Goal: Task Accomplishment & Management: Complete application form

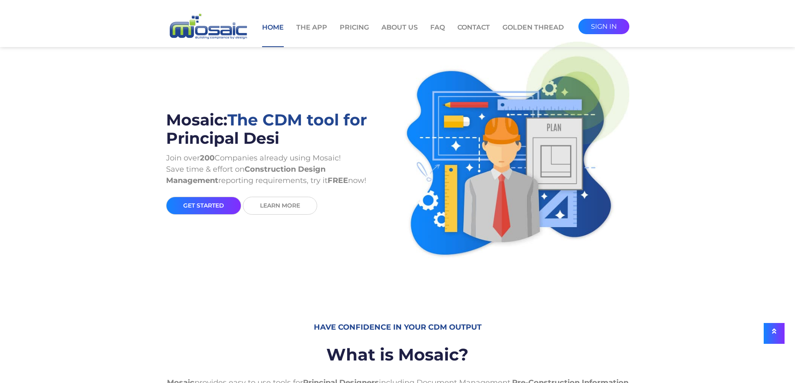
click at [592, 30] on link "sign in" at bounding box center [603, 26] width 51 height 15
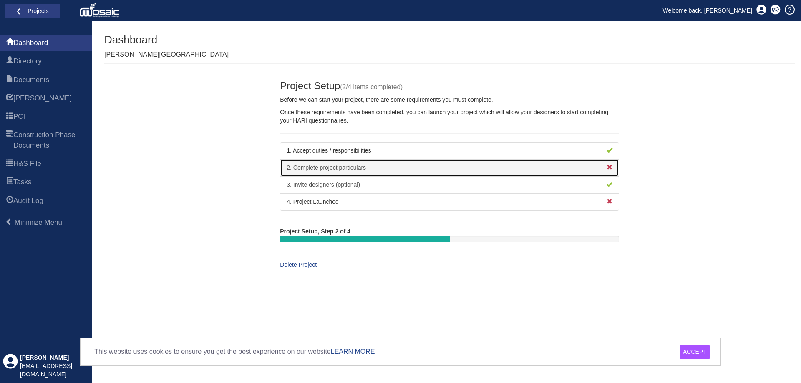
click at [357, 165] on link "2. Complete project particulars" at bounding box center [449, 168] width 339 height 18
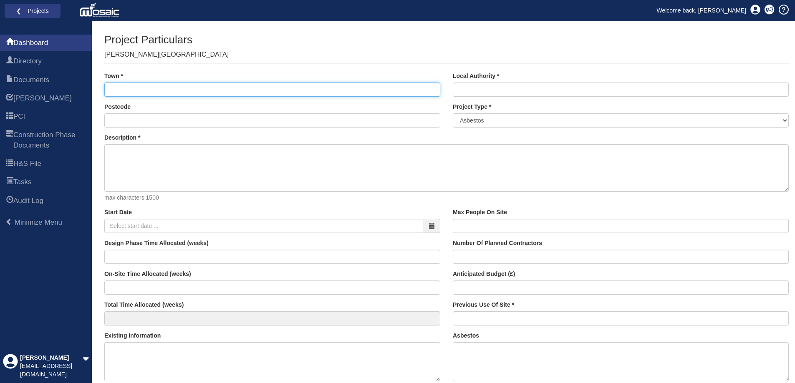
click at [137, 92] on input "Town" at bounding box center [272, 90] width 336 height 14
type input "e"
type input "EALING"
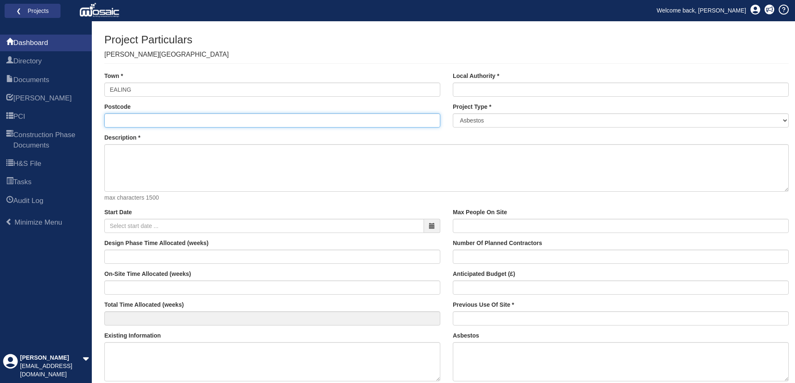
click at [277, 122] on input "Postcode" at bounding box center [272, 120] width 336 height 14
click at [147, 119] on input "Postcode" at bounding box center [272, 120] width 336 height 14
paste input "W5 2PJ"
type input "W5 2PJ"
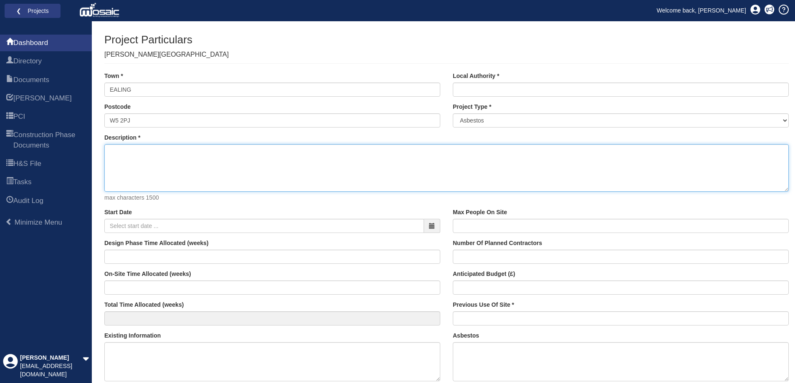
click at [193, 149] on textarea "Description" at bounding box center [446, 168] width 684 height 48
click at [155, 167] on textarea "Description" at bounding box center [446, 168] width 684 height 48
paste textarea "Proposed refurbishment of Carmelita House. Ground floor to remain as clinical s…"
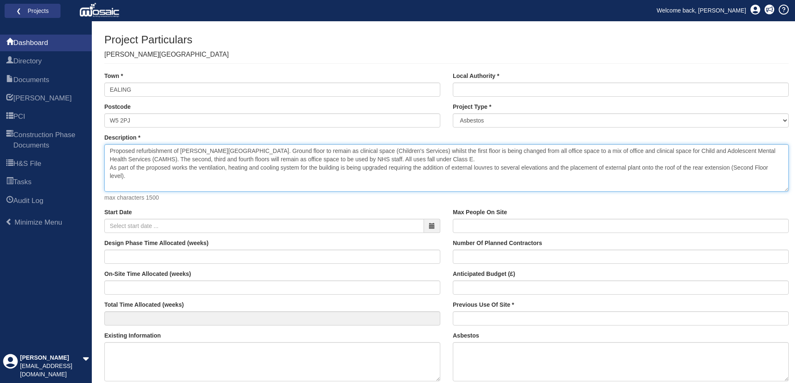
type textarea "Proposed refurbishment of Carmelita House. Ground floor to remain as clinical s…"
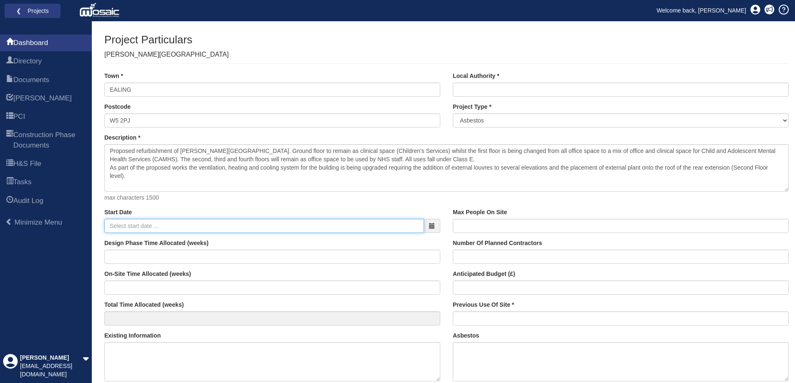
click at [157, 229] on input "Start Date" at bounding box center [264, 226] width 320 height 14
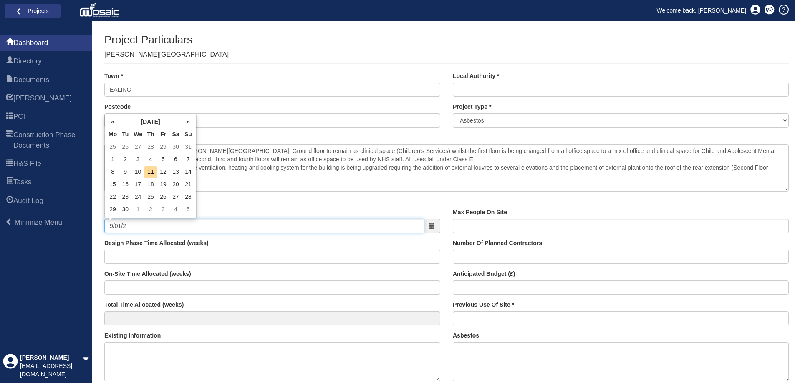
type input "9/01/26"
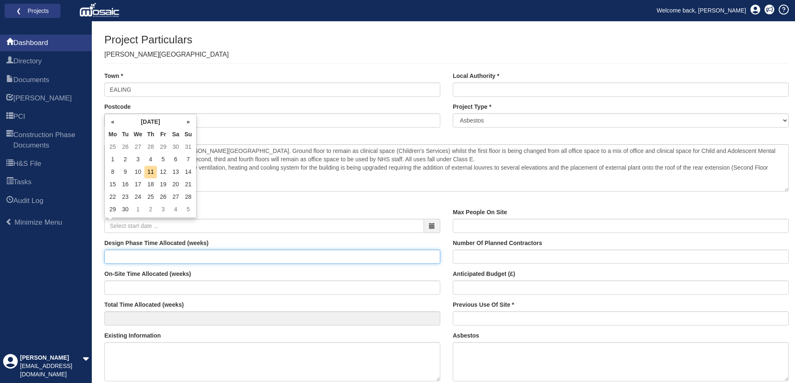
click at [299, 250] on input "Design Phase Time Allocated (weeks)" at bounding box center [272, 257] width 336 height 14
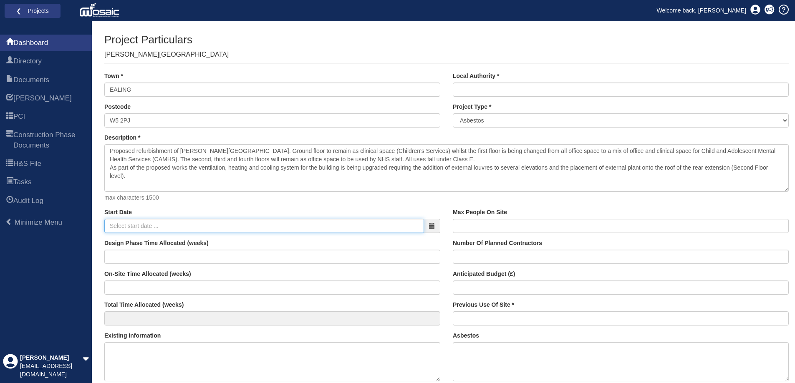
click at [254, 233] on input "Start Date" at bounding box center [264, 226] width 320 height 14
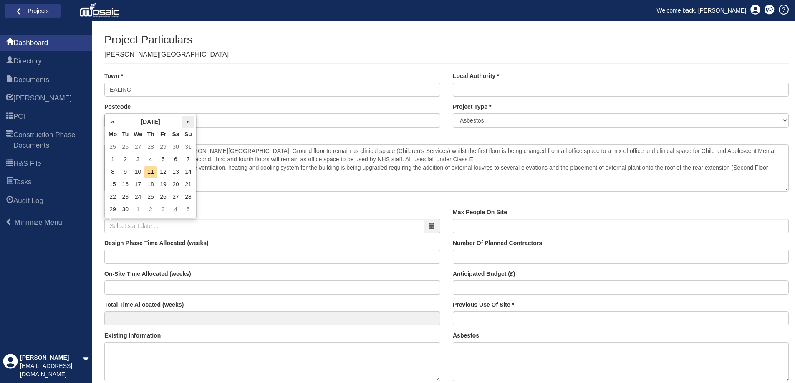
click at [189, 122] on th "»" at bounding box center [188, 122] width 13 height 13
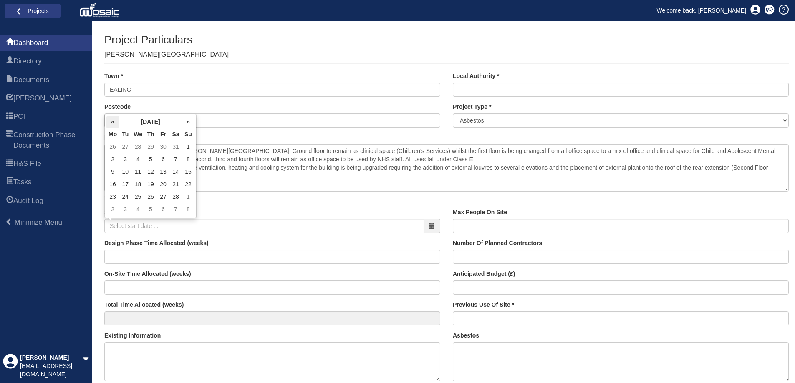
click at [111, 124] on th "«" at bounding box center [112, 122] width 13 height 13
click at [163, 164] on td "9" at bounding box center [163, 160] width 13 height 13
type input "09-01-2026"
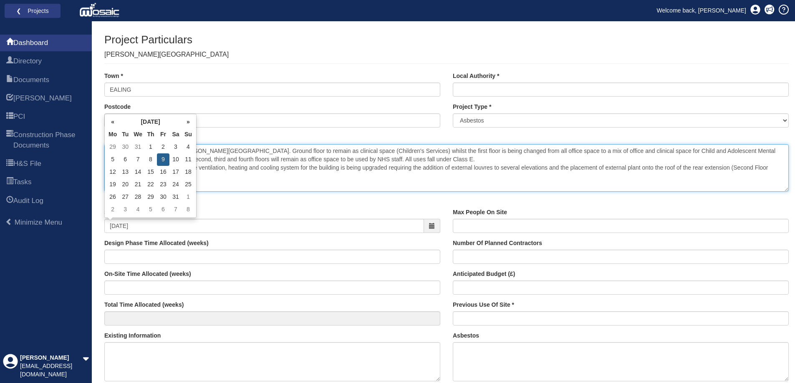
click at [443, 190] on textarea "Proposed refurbishment of Carmelita House. Ground floor to remain as clinical s…" at bounding box center [446, 168] width 684 height 48
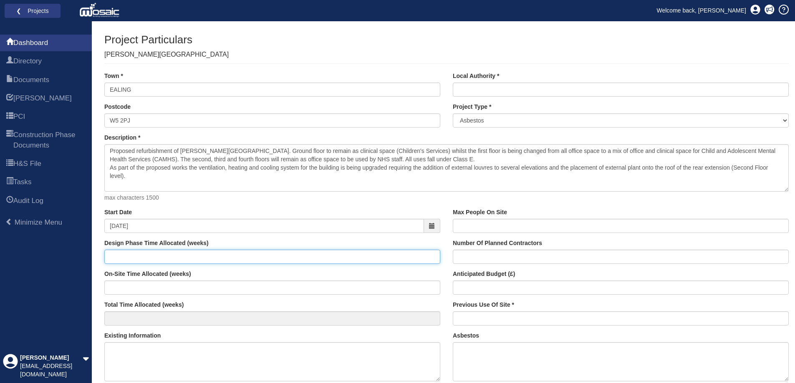
click at [227, 261] on input "Design Phase Time Allocated (weeks)" at bounding box center [272, 257] width 336 height 14
type input "31"
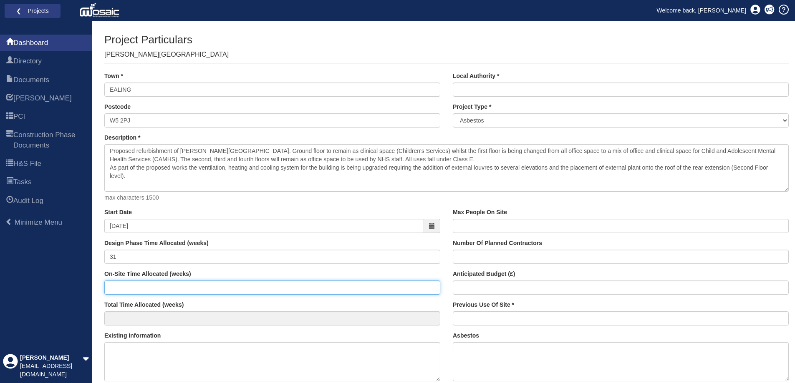
drag, startPoint x: 163, startPoint y: 294, endPoint x: 165, endPoint y: 287, distance: 6.6
click at [164, 291] on input "On-Site Time Allocated (weeks)" at bounding box center [272, 288] width 336 height 14
type input "31"
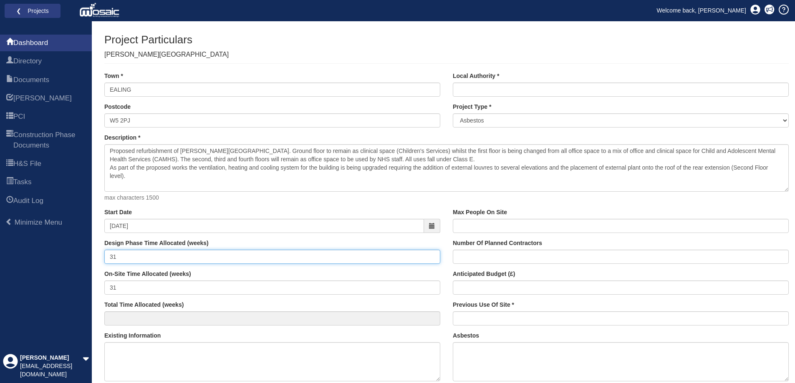
type input "62"
drag, startPoint x: 131, startPoint y: 259, endPoint x: 78, endPoint y: 266, distance: 53.3
click at [78, 265] on div "Dashboard Directory Documents HARI PCI Construction Phase Documents H&S File Ta…" at bounding box center [397, 362] width 795 height 683
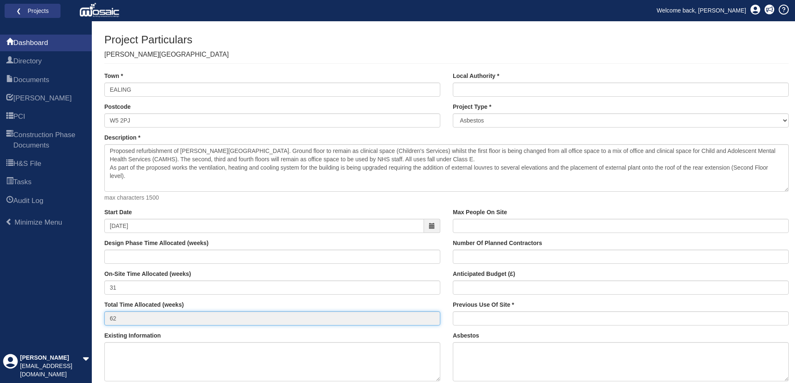
click at [192, 320] on input "62" at bounding box center [272, 319] width 336 height 14
click at [155, 249] on div "Design Phase Time Allocated (weeks)" at bounding box center [272, 251] width 336 height 25
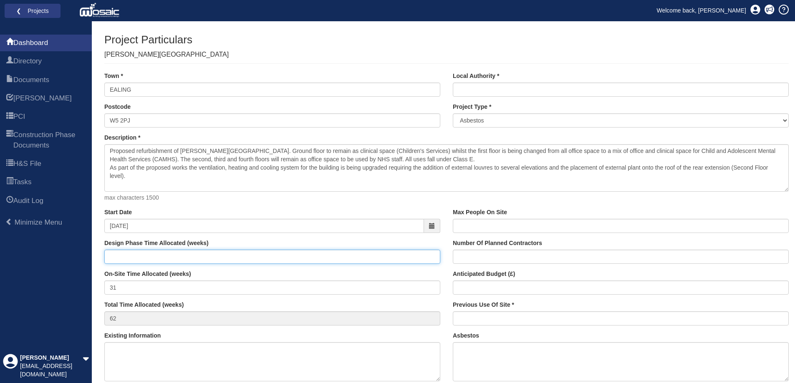
click at [152, 260] on input "Design Phase Time Allocated (weeks)" at bounding box center [272, 257] width 336 height 14
type input "0"
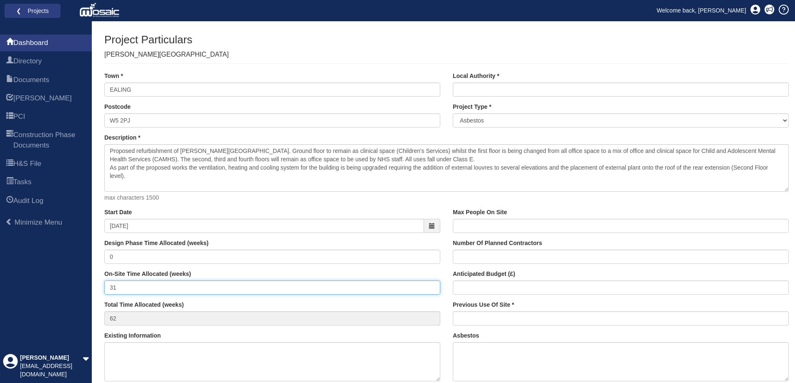
type input "31"
click at [141, 287] on input "31" at bounding box center [272, 288] width 336 height 14
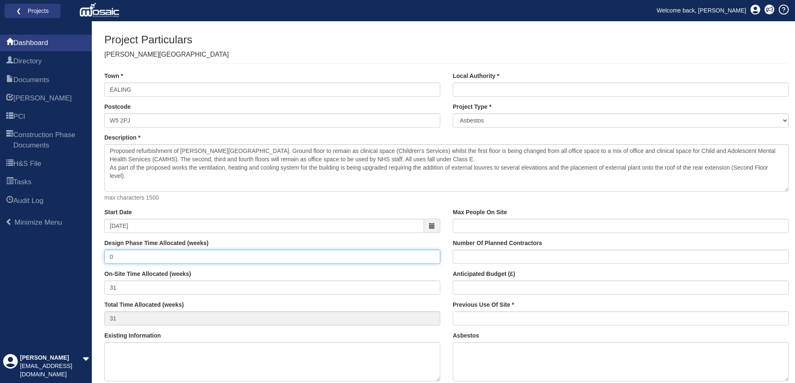
click at [121, 259] on input "0" at bounding box center [272, 257] width 336 height 14
type input "14"
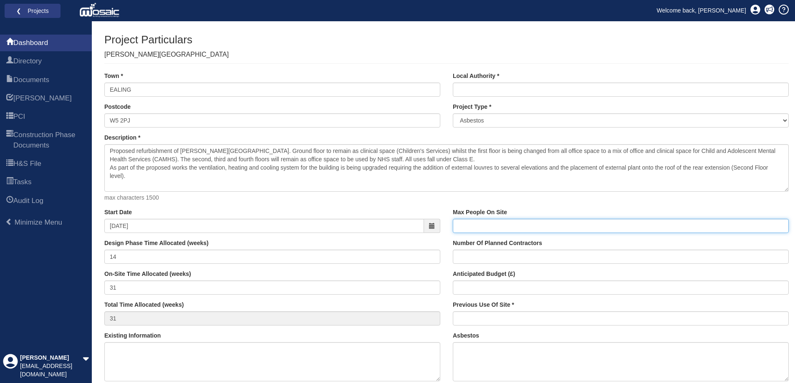
type input "45"
click at [496, 225] on input "Max People On Site" at bounding box center [621, 226] width 336 height 14
type input "30"
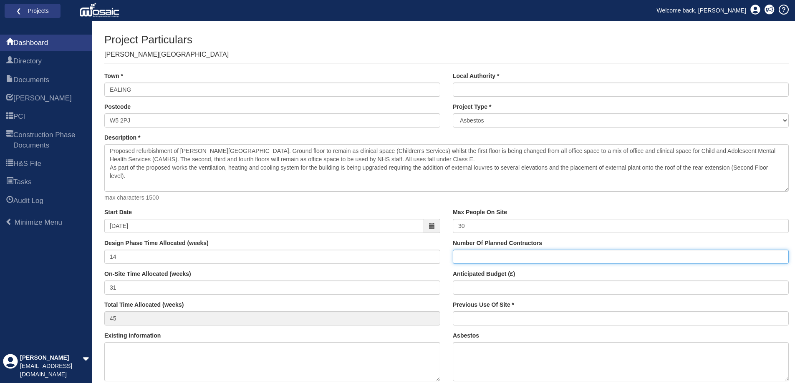
click at [500, 253] on input "Number Of Planned Contractors" at bounding box center [621, 257] width 336 height 14
type input "8"
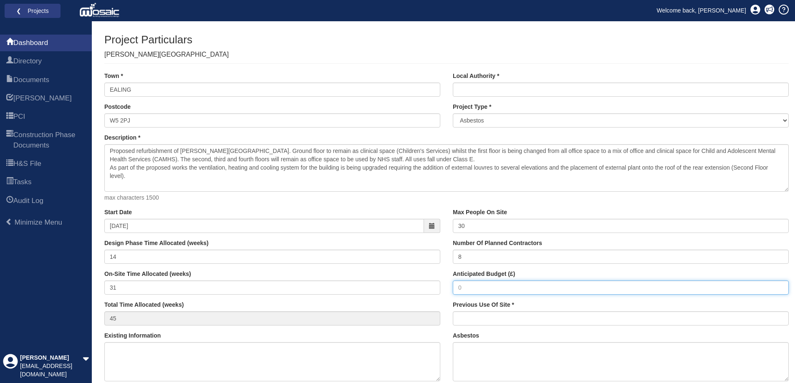
click at [499, 290] on input "Anticipated Budget (£)" at bounding box center [621, 288] width 336 height 14
type input "2,500,000"
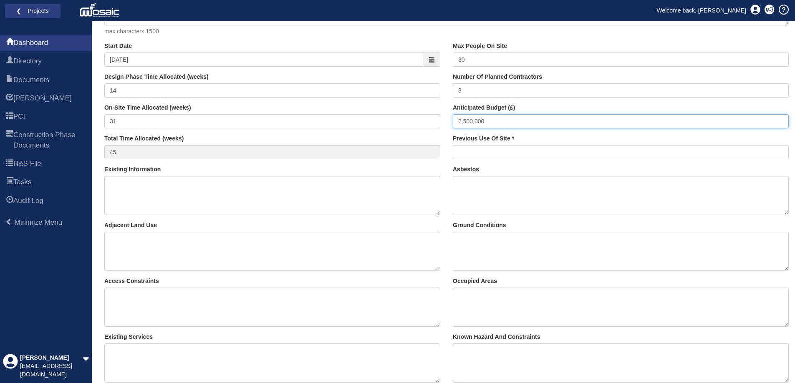
scroll to position [167, 0]
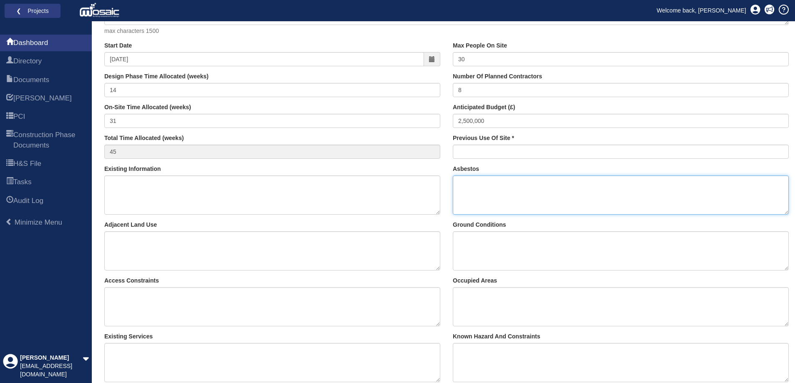
click at [500, 187] on textarea "Asbestos" at bounding box center [621, 195] width 336 height 39
click at [525, 182] on textarea "Asbestos" at bounding box center [621, 195] width 336 height 39
type textarea "s"
type textarea "Survey commissioned"
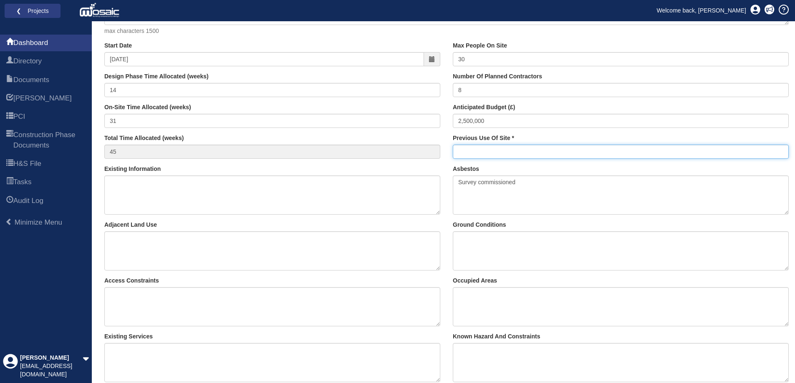
click at [490, 147] on input "Previous Use Of Site" at bounding box center [621, 152] width 336 height 14
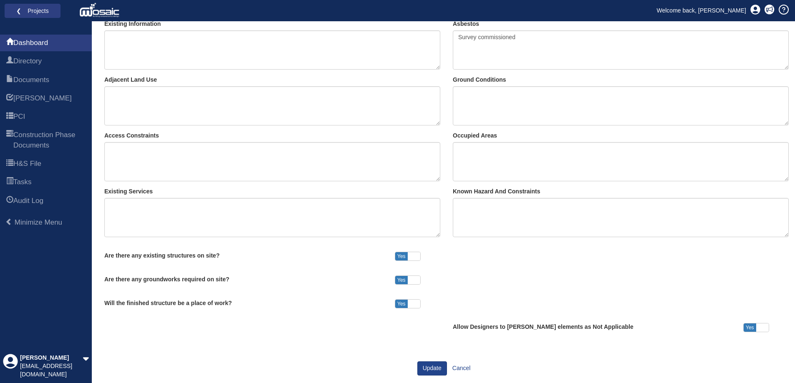
scroll to position [321, 0]
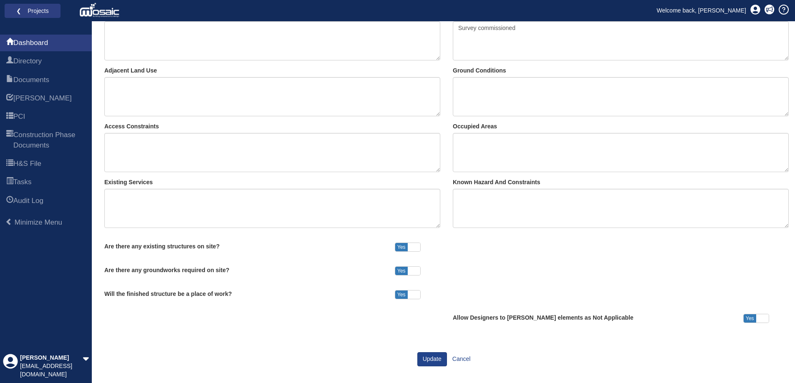
type input "Mix of clinical and office space"
click at [416, 271] on span at bounding box center [414, 271] width 13 height 8
checkbox input "false"
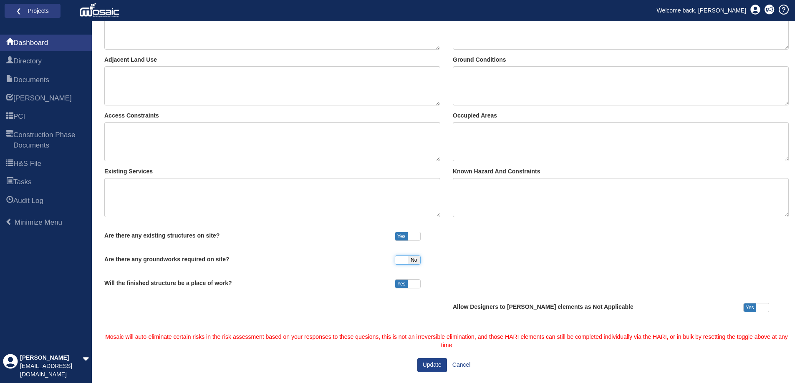
scroll to position [338, 0]
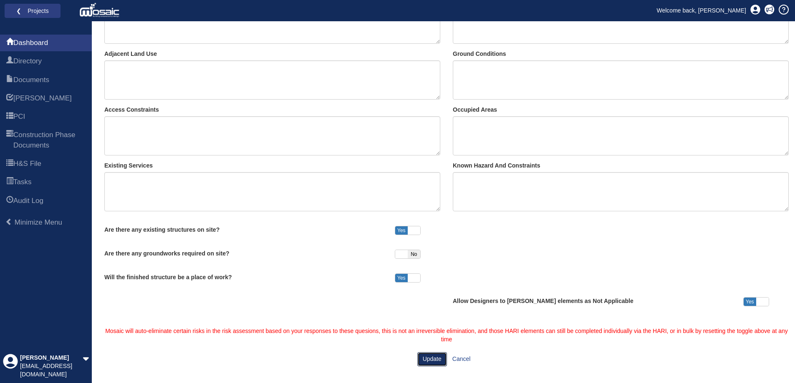
click at [436, 360] on button "Update" at bounding box center [432, 359] width 30 height 14
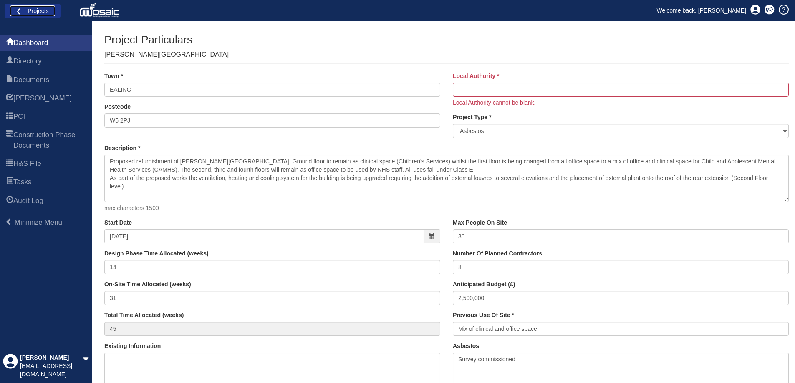
click at [26, 13] on link "❮ Projects" at bounding box center [32, 10] width 45 height 11
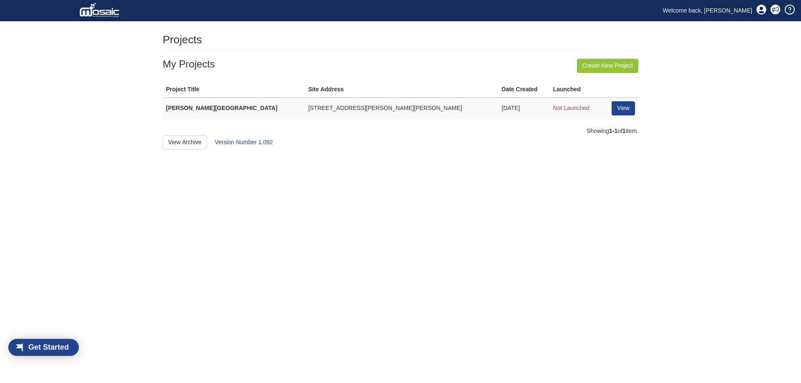
scroll to position [11, 48]
click at [626, 107] on link "View" at bounding box center [623, 108] width 23 height 14
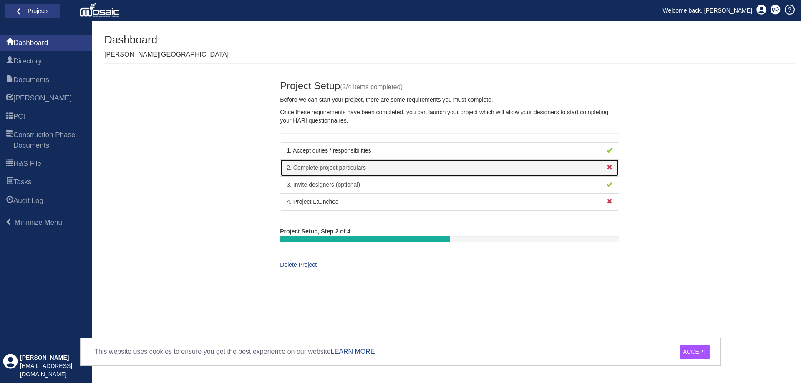
click at [520, 167] on link "2. Complete project particulars" at bounding box center [449, 168] width 339 height 18
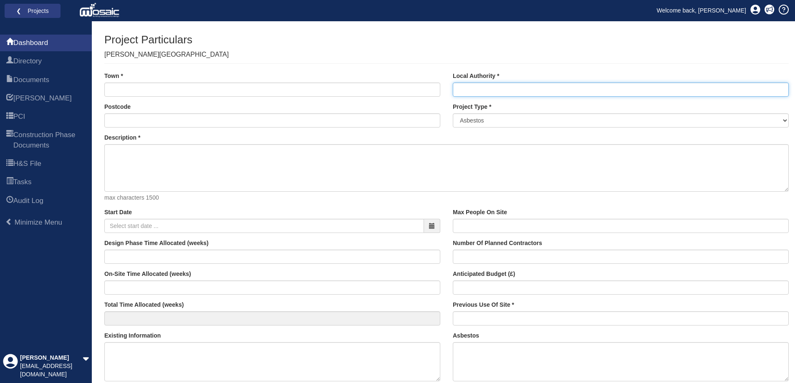
click at [485, 87] on input "Local Authority" at bounding box center [621, 90] width 336 height 14
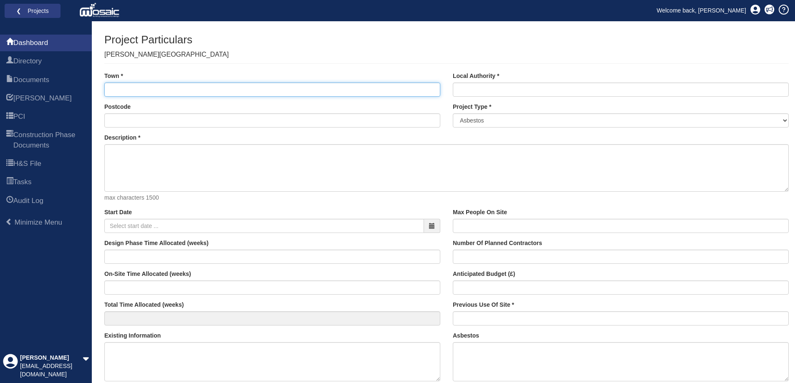
click at [296, 86] on input "Town" at bounding box center [272, 90] width 336 height 14
type input "EALING"
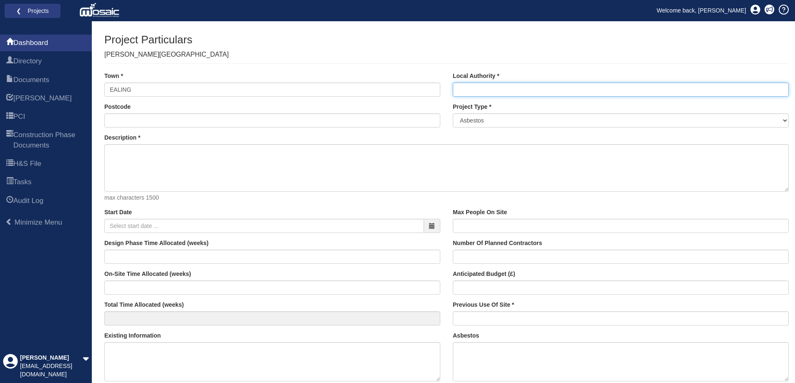
click at [489, 93] on input "Local Authority" at bounding box center [621, 90] width 336 height 14
type input "Ealing Council"
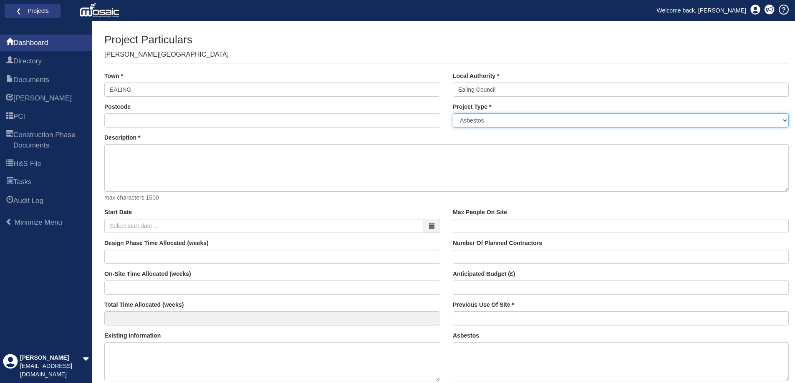
click at [522, 121] on select "Asbestos Building Services Civil Engineering - New Build - Bridge Civil Enginee…" at bounding box center [621, 120] width 336 height 14
select select "31"
click at [453, 113] on select "Asbestos Building Services Civil Engineering - New Build - Bridge Civil Enginee…" at bounding box center [621, 120] width 336 height 14
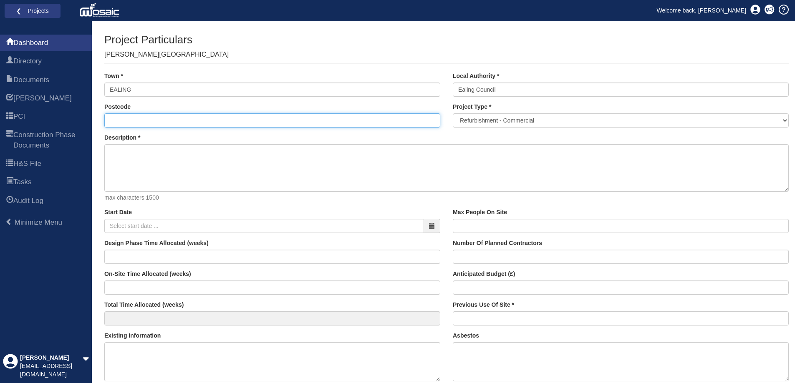
click at [267, 120] on input "Postcode" at bounding box center [272, 120] width 336 height 14
type input "W5 2PJ"
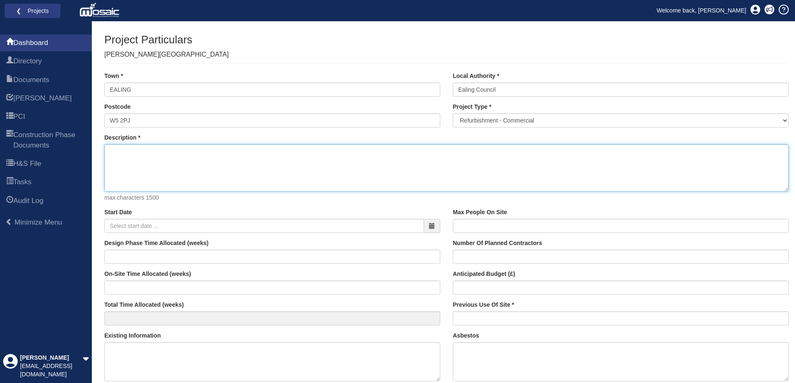
click at [169, 159] on textarea "Description" at bounding box center [446, 168] width 684 height 48
click at [163, 158] on textarea "Description" at bounding box center [446, 168] width 684 height 48
paste textarea "Proposed refurbishment of Carmelita House. Ground floor to remain as clinical s…"
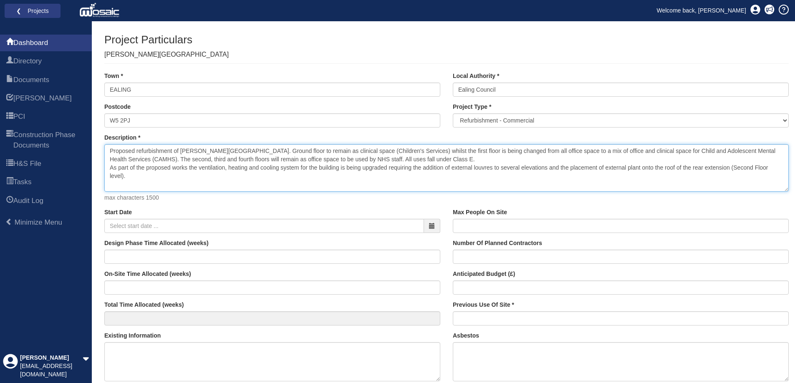
type textarea "Proposed refurbishment of Carmelita House. Ground floor to remain as clinical s…"
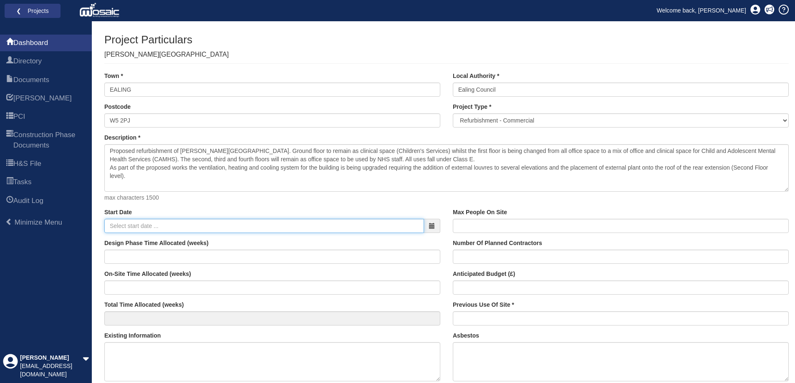
click at [184, 233] on input "Start Date" at bounding box center [264, 226] width 320 height 14
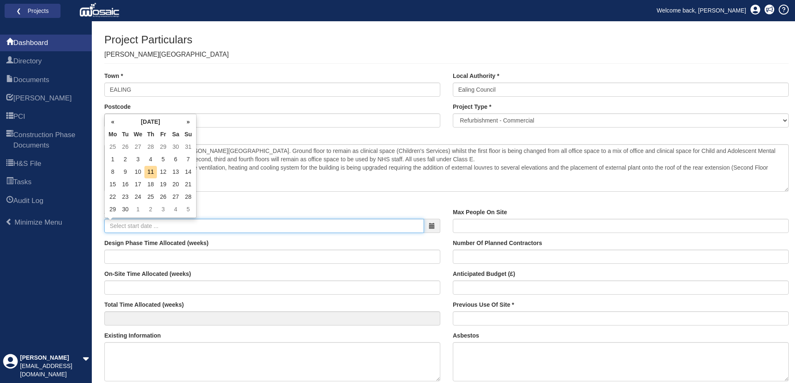
type input "09-01-2026"
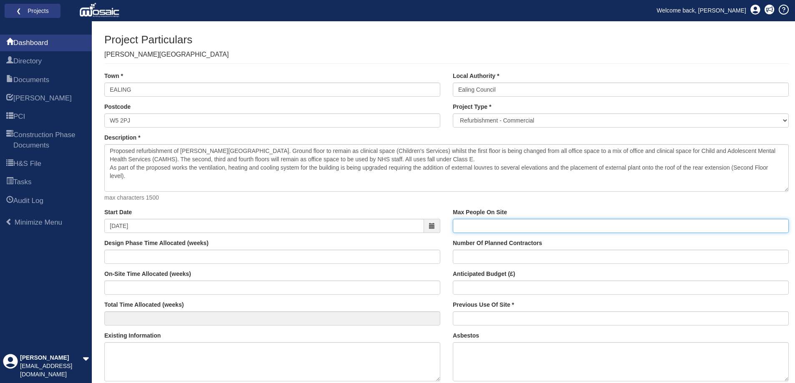
click at [479, 226] on input "Max People On Site" at bounding box center [621, 226] width 336 height 14
type input "30"
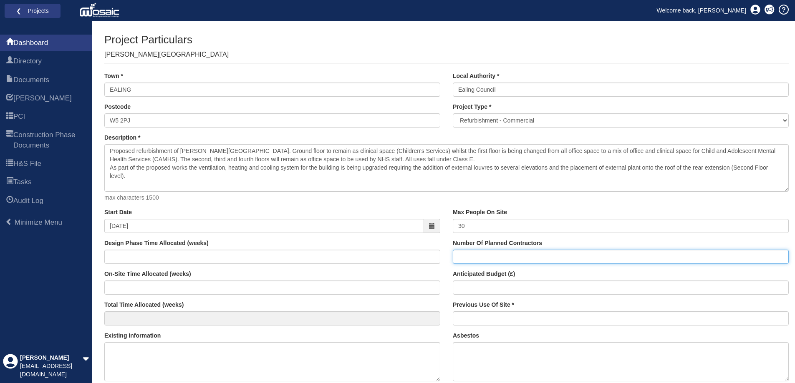
click at [499, 253] on input "Number Of Planned Contractors" at bounding box center [621, 257] width 336 height 14
type input "8"
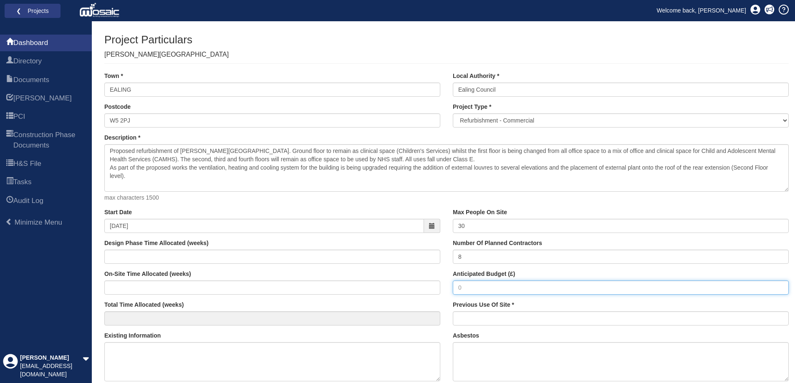
click at [490, 285] on input "Anticipated Budget (£)" at bounding box center [621, 288] width 336 height 14
type input "2,500,000"
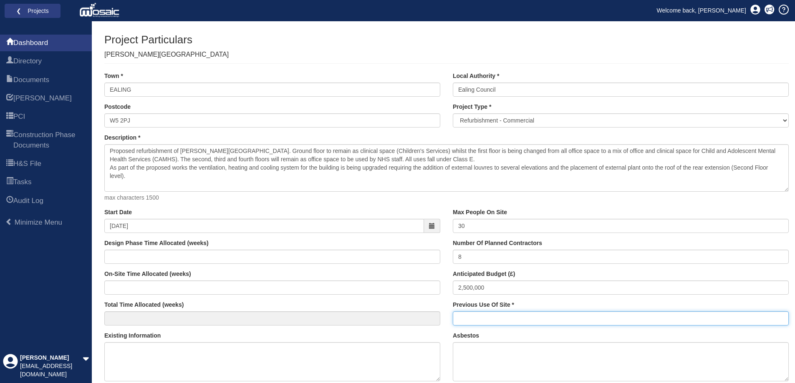
click at [493, 314] on input "Previous Use Of Site" at bounding box center [621, 319] width 336 height 14
type input "Mix of clinical and office space"
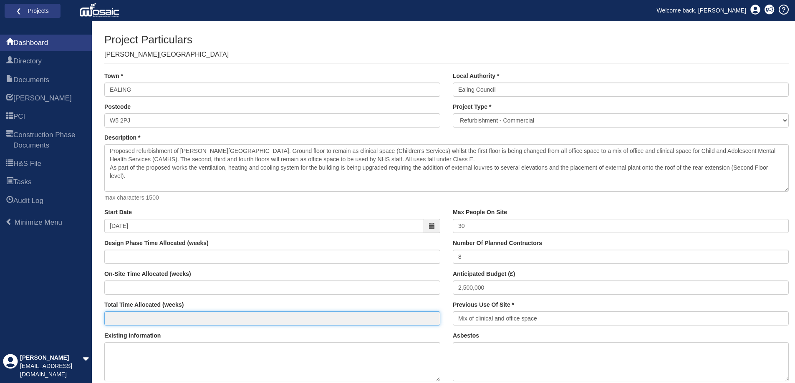
click at [152, 318] on input "Total Time Allocated (weeks)" at bounding box center [272, 319] width 336 height 14
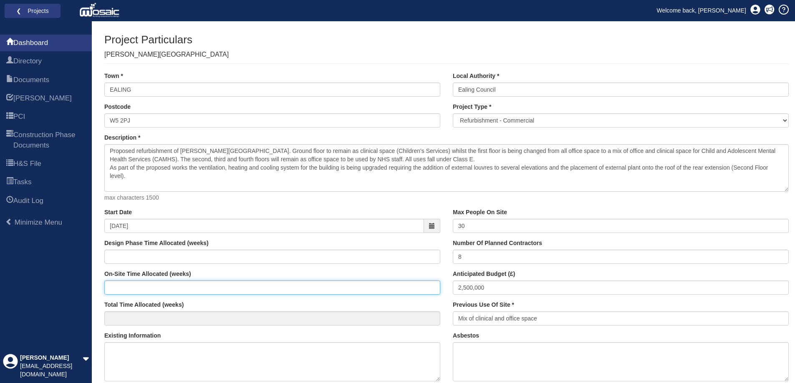
click at [145, 280] on div "On-Site Time Allocated (weeks)" at bounding box center [272, 282] width 336 height 25
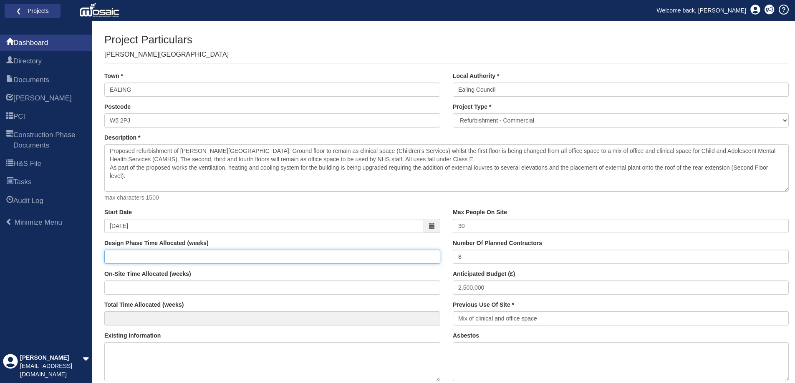
click at [141, 258] on input "Design Phase Time Allocated (weeks)" at bounding box center [272, 257] width 336 height 14
drag, startPoint x: 143, startPoint y: 257, endPoint x: 151, endPoint y: 254, distance: 8.4
click at [149, 254] on input "Design Phase Time Allocated (weeks)" at bounding box center [272, 257] width 336 height 14
type input "3"
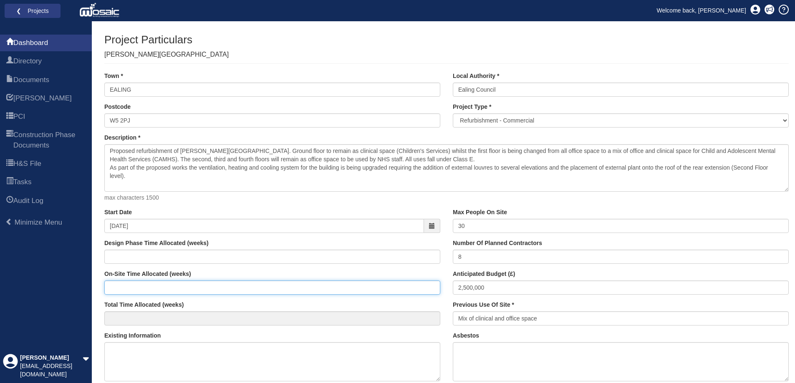
click at [188, 284] on input "On-Site Time Allocated (weeks)" at bounding box center [272, 288] width 336 height 14
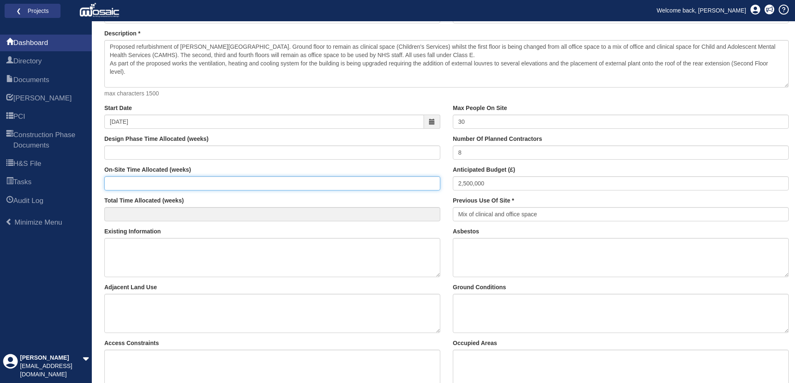
scroll to position [125, 0]
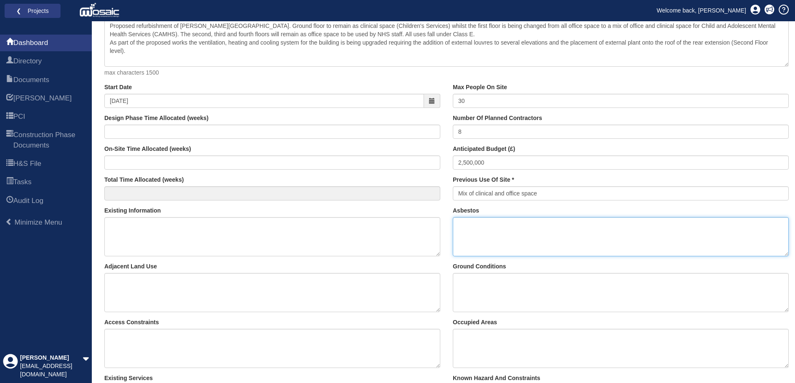
click at [528, 229] on textarea "Asbestos" at bounding box center [621, 236] width 336 height 39
type textarea "Survey Commissioned"
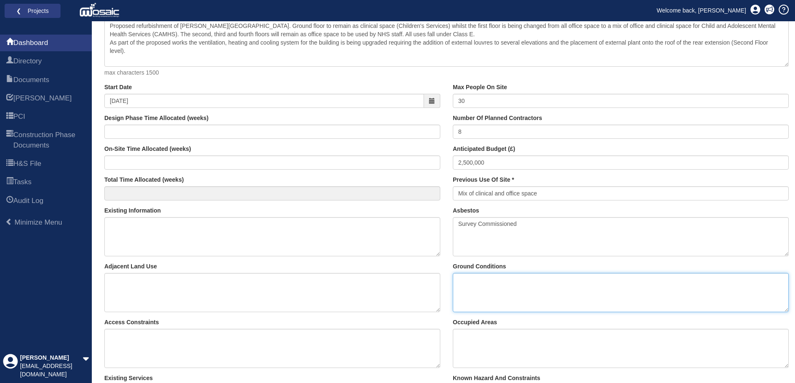
click at [532, 290] on textarea "Ground Conditions" at bounding box center [621, 292] width 336 height 39
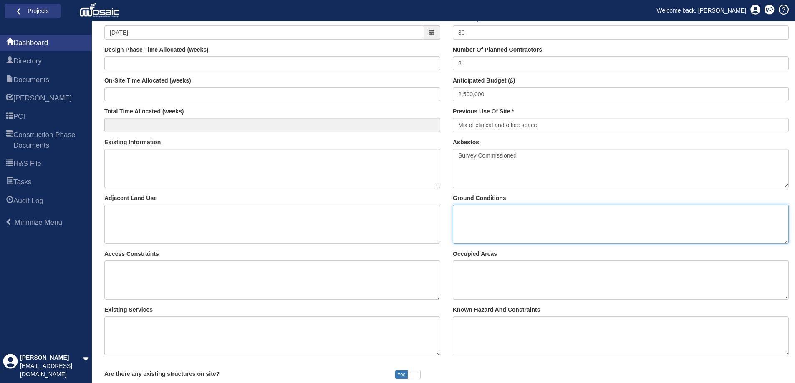
scroll to position [209, 0]
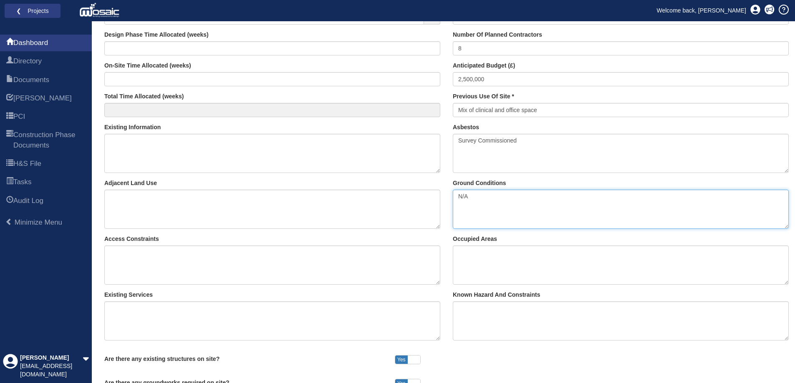
type textarea "N/A"
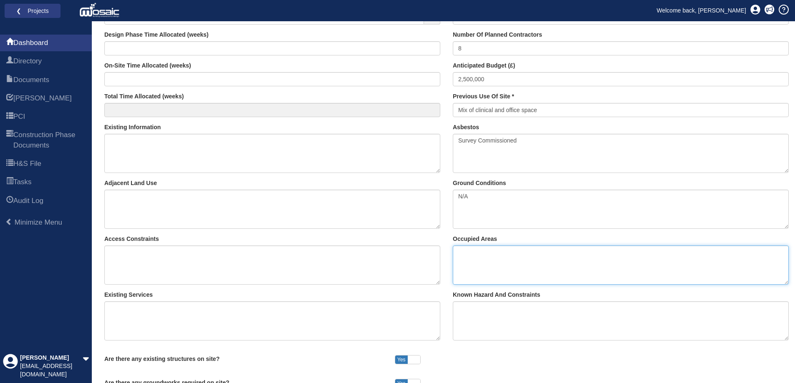
click at [498, 247] on textarea "Occupied Areas" at bounding box center [621, 265] width 336 height 39
type textarea "Building to be emptied during construction"
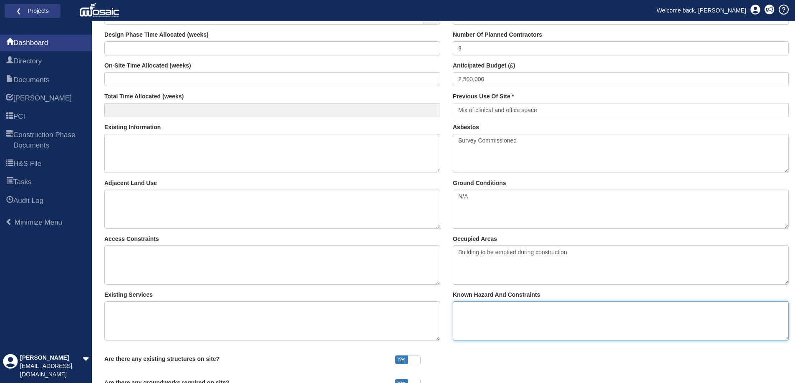
click at [521, 314] on textarea "Known Hazard And Constraints" at bounding box center [621, 321] width 336 height 39
click at [309, 312] on textarea "Existing Services" at bounding box center [272, 321] width 336 height 39
type textarea "Elec & Gas"
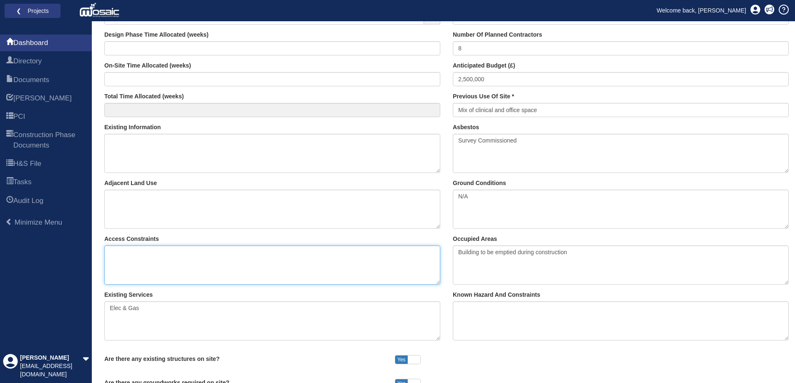
click at [207, 264] on textarea "Access Constraints" at bounding box center [272, 265] width 336 height 39
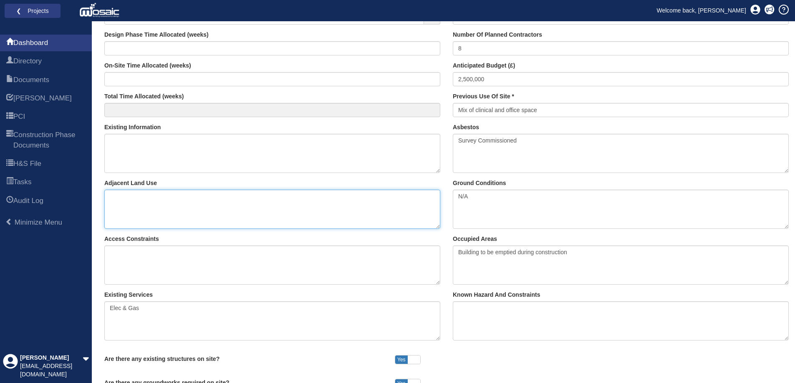
click at [211, 203] on textarea "Adjacent Land Use" at bounding box center [272, 209] width 336 height 39
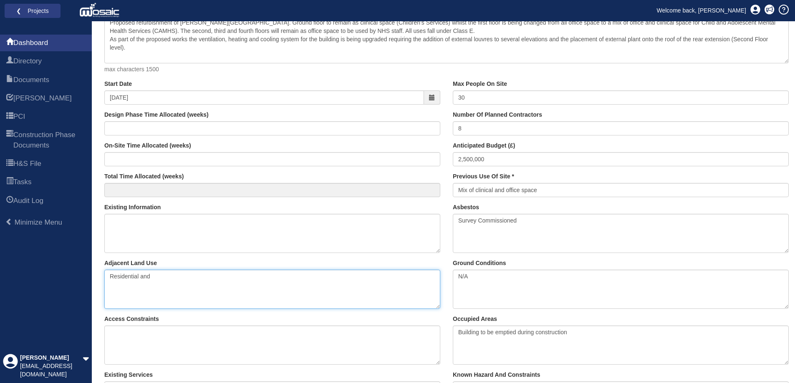
scroll to position [125, 0]
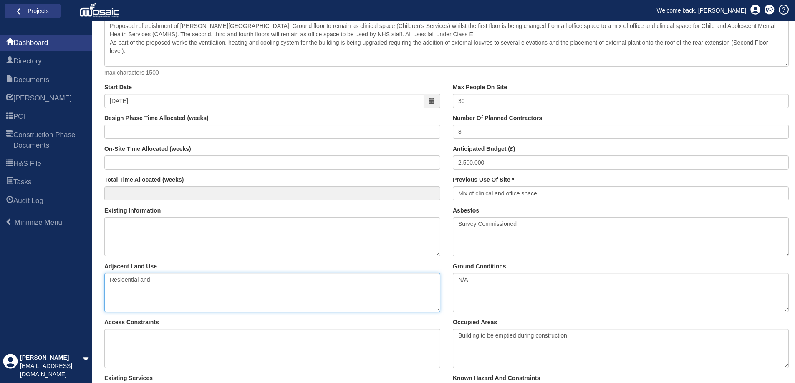
type textarea "Residential and"
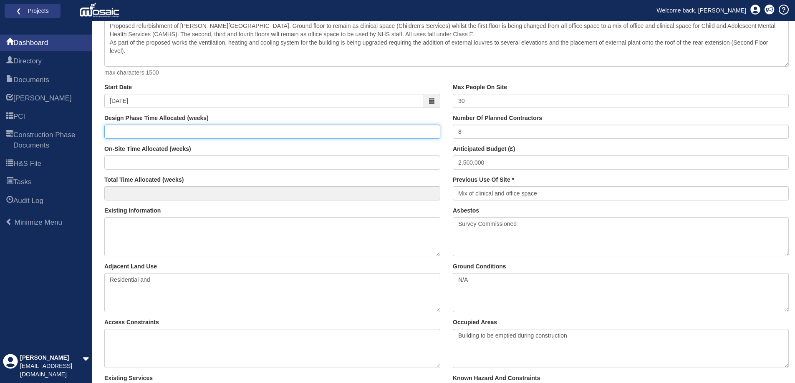
click at [186, 131] on input "Design Phase Time Allocated (weeks)" at bounding box center [272, 132] width 336 height 14
type input "14"
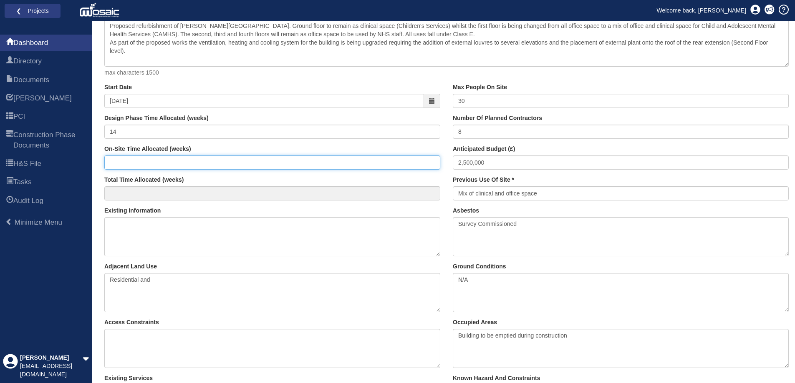
click at [159, 162] on input "On-Site Time Allocated (weeks)" at bounding box center [272, 163] width 336 height 14
type input "31"
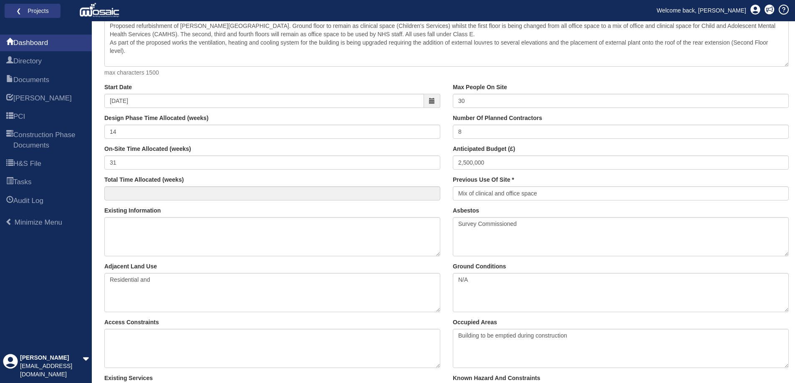
type input "45"
click at [199, 267] on div "Adjacent Land Use Residential and" at bounding box center [272, 288] width 336 height 50
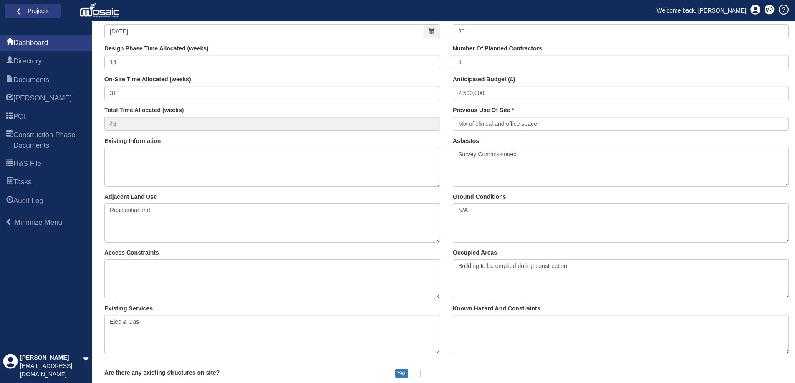
scroll to position [209, 0]
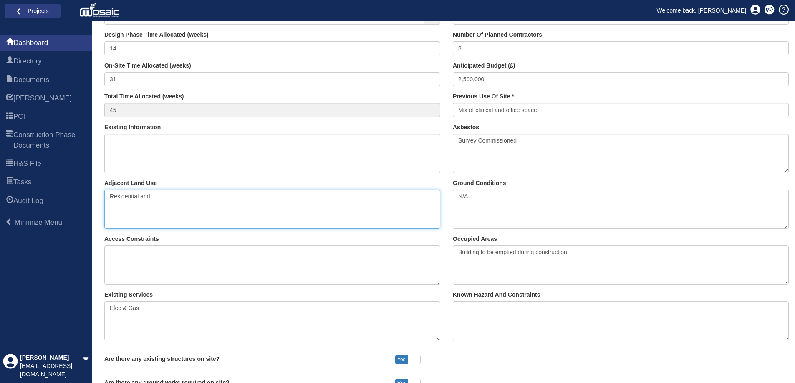
click at [168, 198] on textarea "Residential and" at bounding box center [272, 209] width 336 height 39
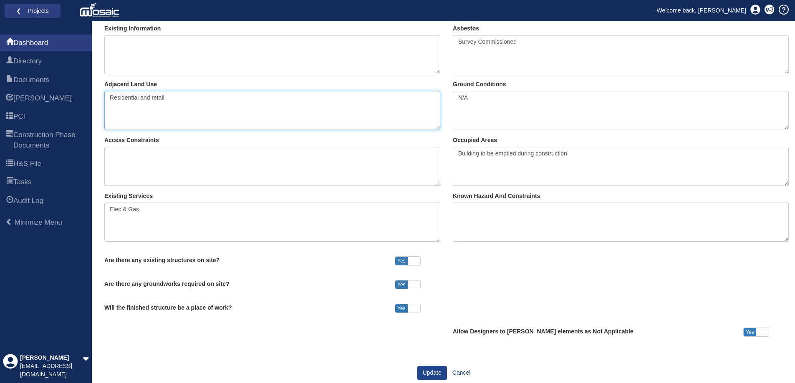
scroll to position [321, 0]
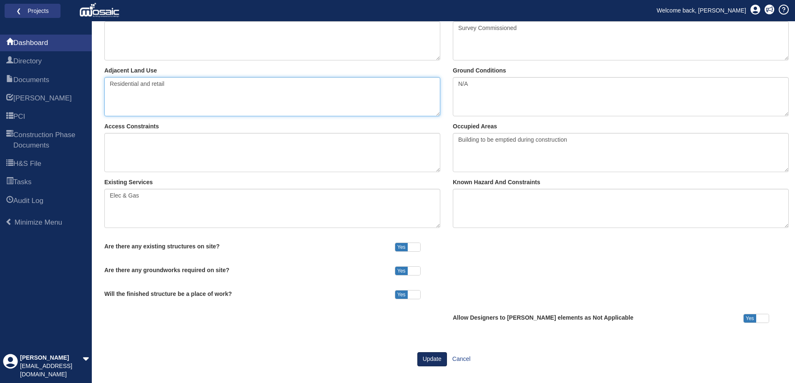
type textarea "Residential and retail"
click at [421, 360] on button "Update" at bounding box center [432, 359] width 30 height 14
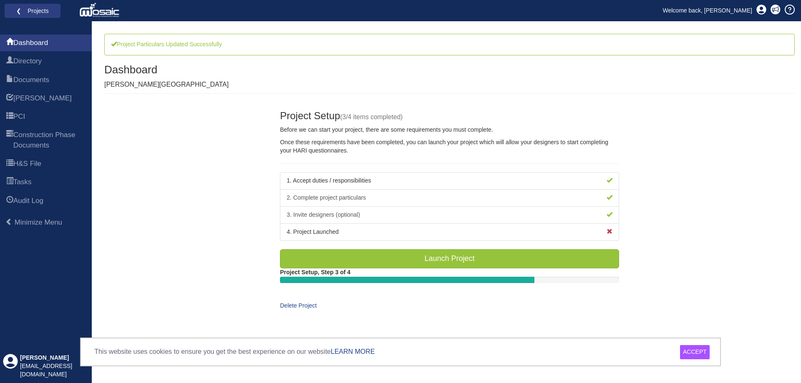
click at [373, 235] on li "4. Project Launched" at bounding box center [449, 233] width 339 height 18
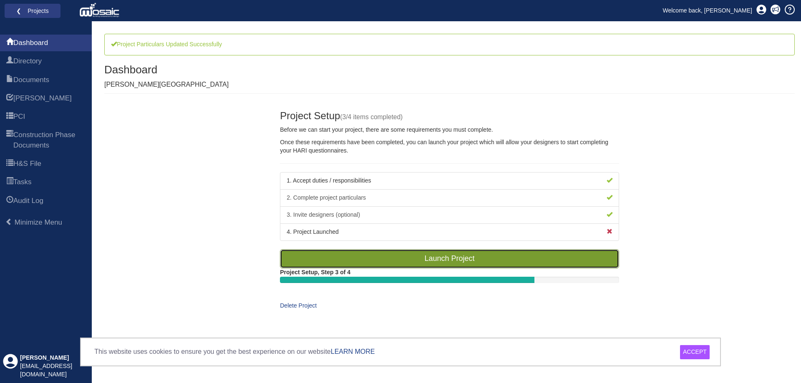
click at [443, 262] on link "Launch Project" at bounding box center [449, 258] width 339 height 19
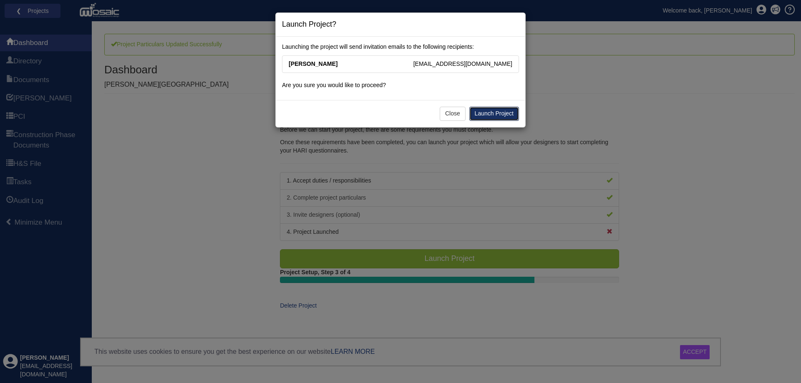
click at [498, 116] on link "Launch Project" at bounding box center [494, 114] width 50 height 14
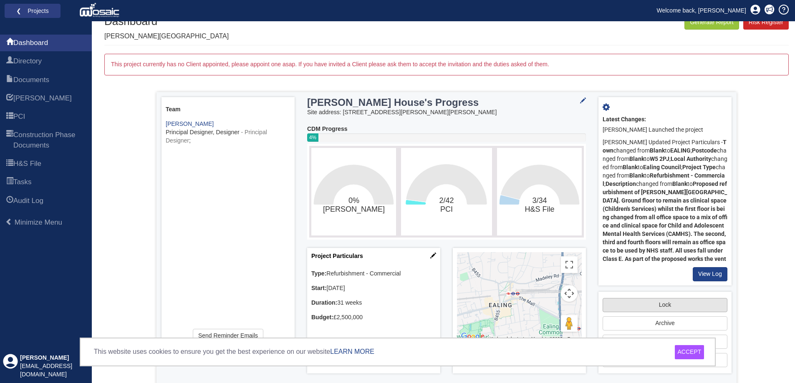
scroll to position [50, 0]
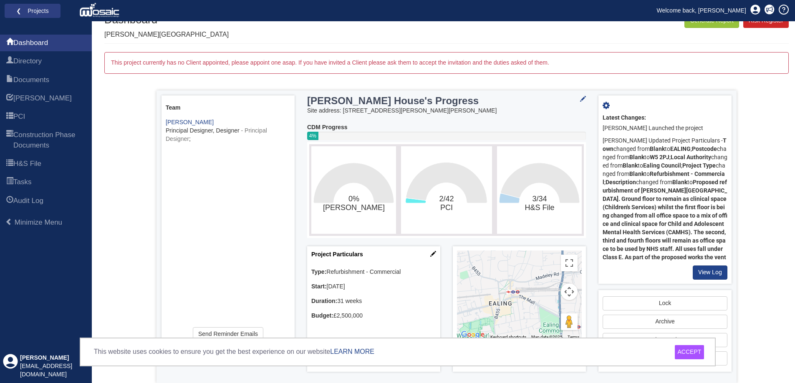
click at [689, 350] on div "ACCEPT" at bounding box center [690, 352] width 30 height 14
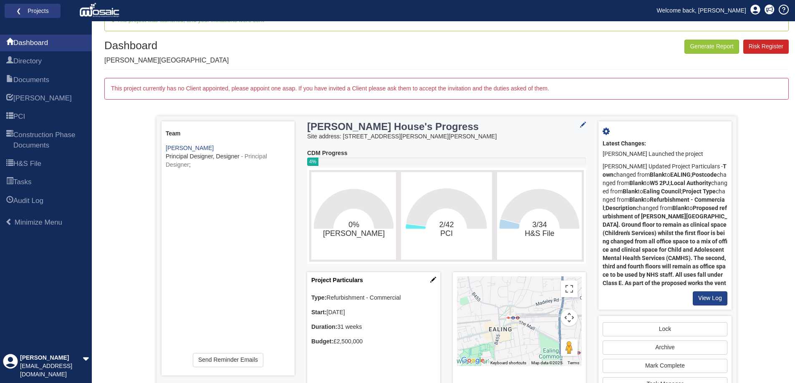
scroll to position [0, 0]
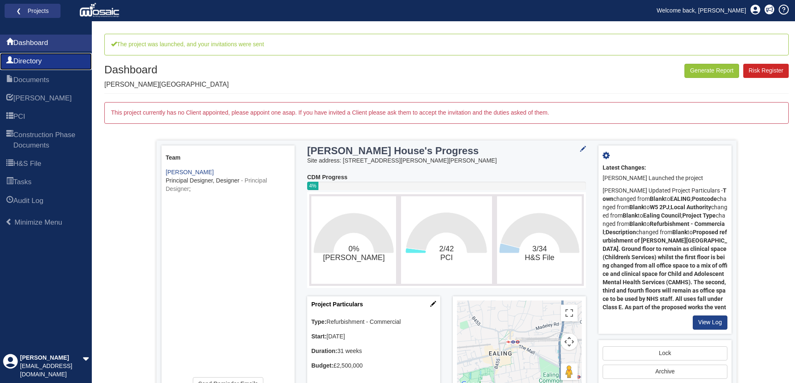
click at [27, 64] on span "Directory" at bounding box center [27, 61] width 28 height 10
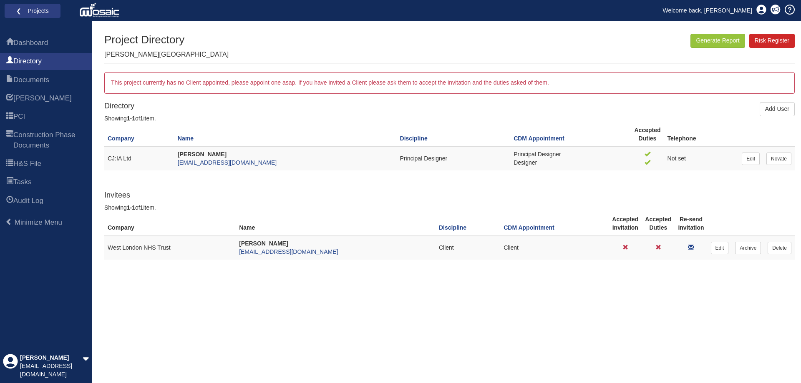
click at [36, 60] on span "Directory" at bounding box center [27, 61] width 28 height 10
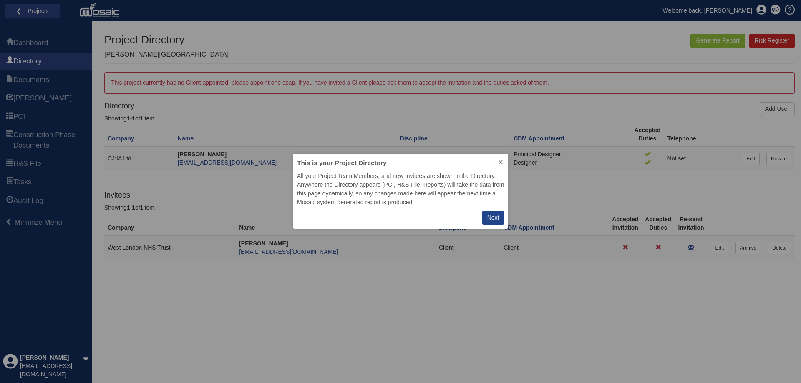
scroll to position [69, 209]
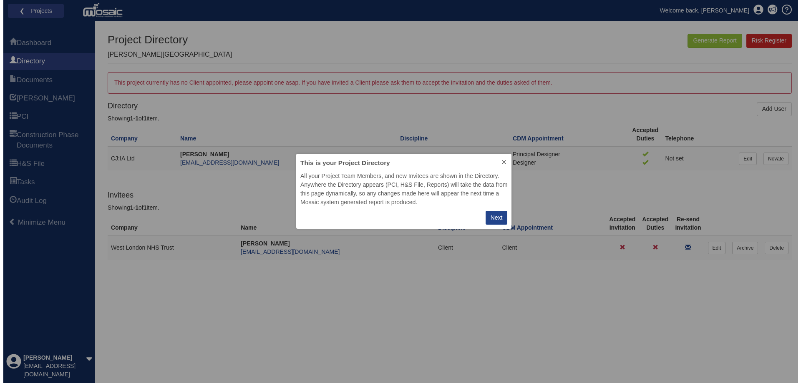
scroll to position [69, 209]
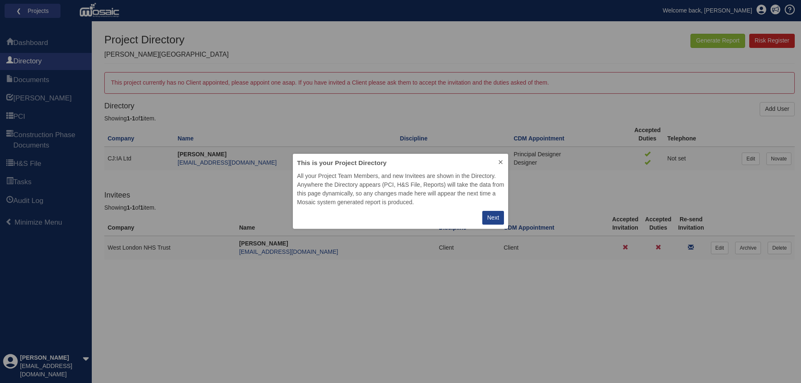
click at [500, 159] on icon at bounding box center [500, 162] width 7 height 7
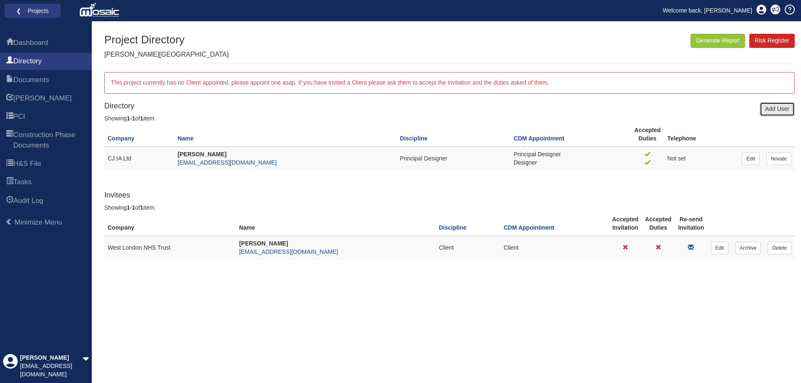
click at [775, 107] on link "Add User" at bounding box center [777, 109] width 35 height 14
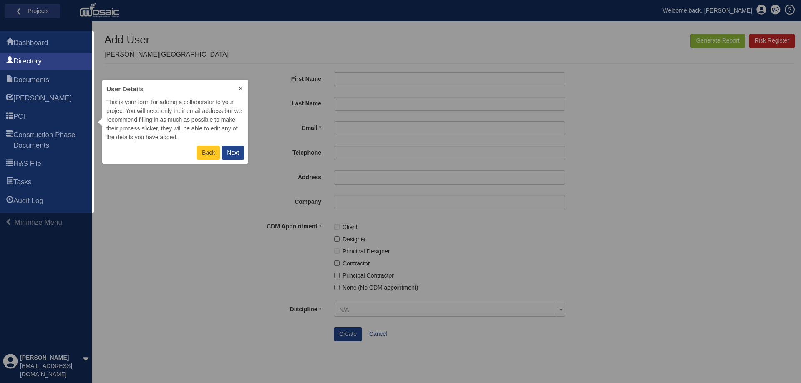
scroll to position [78, 140]
click at [239, 88] on icon at bounding box center [240, 88] width 7 height 7
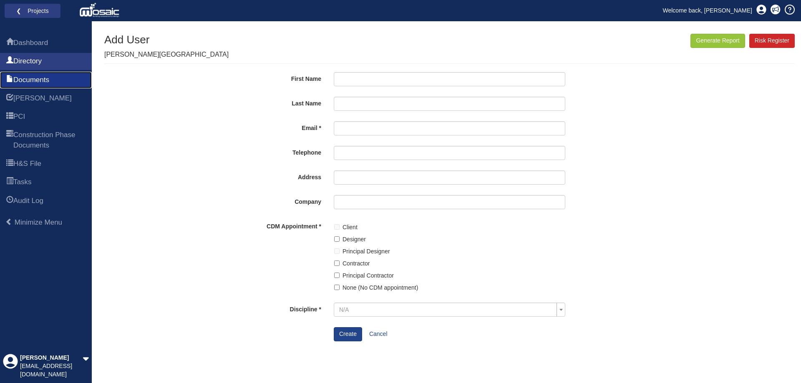
click at [44, 77] on span "Documents" at bounding box center [31, 80] width 36 height 10
click at [40, 80] on span "Documents" at bounding box center [31, 80] width 36 height 10
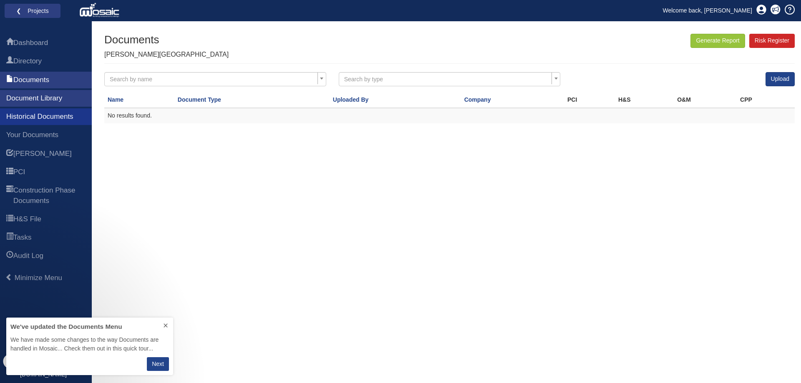
scroll to position [51, 161]
click at [46, 194] on span "Construction Phase Documents" at bounding box center [49, 196] width 72 height 20
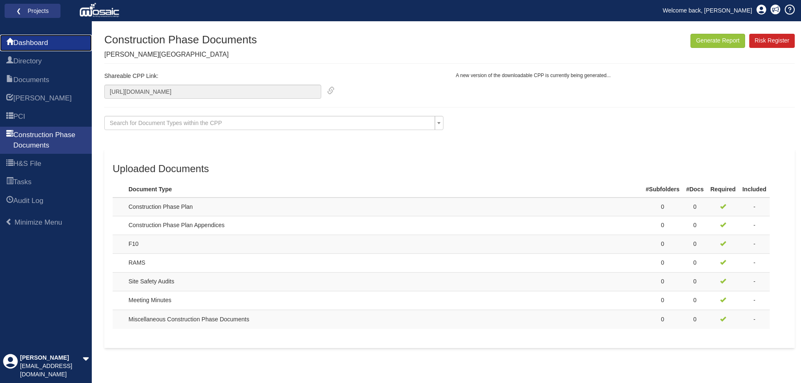
click at [26, 41] on span "Dashboard" at bounding box center [30, 43] width 35 height 10
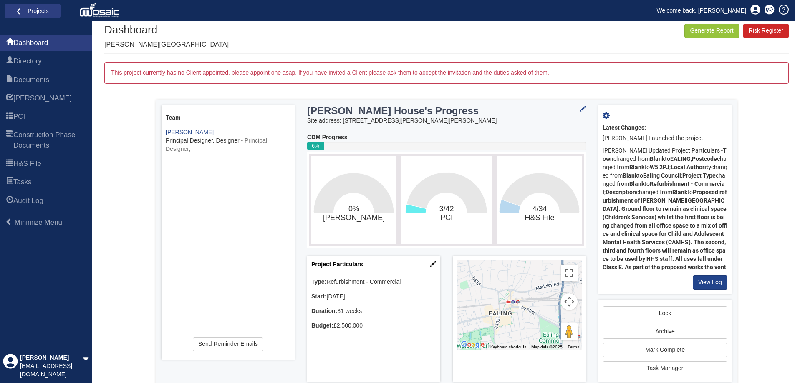
scroll to position [20, 0]
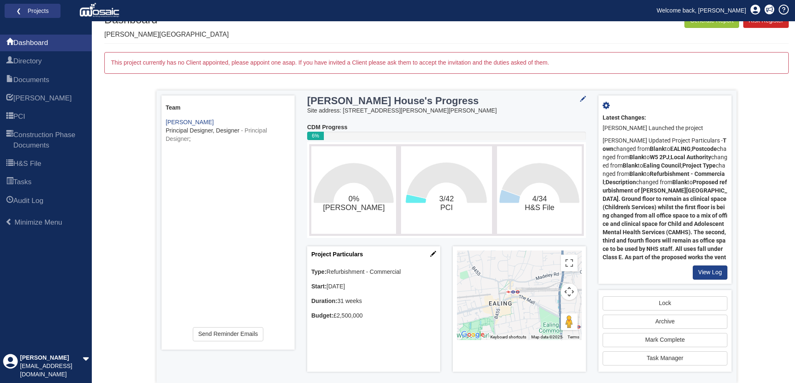
click at [532, 312] on div "To activate drag with keyboard, press Alt + Enter. Once in keyboard drag state,…" at bounding box center [519, 296] width 125 height 90
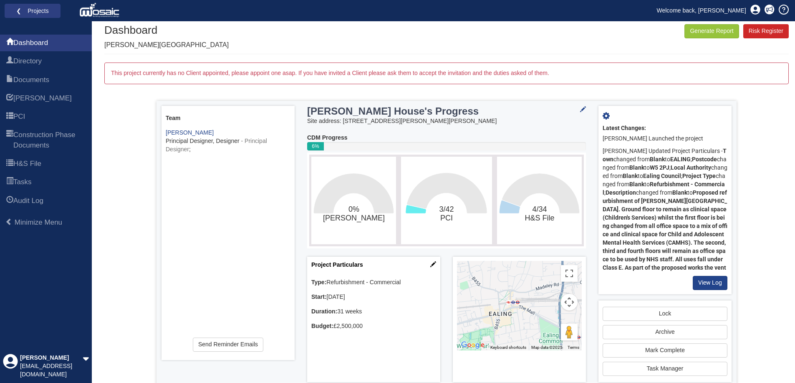
scroll to position [0, 0]
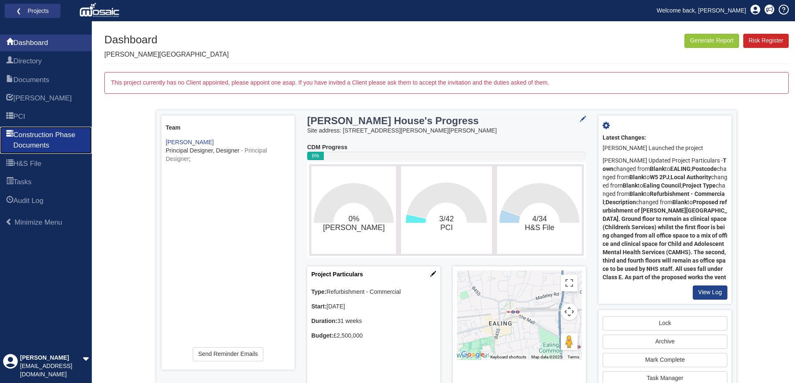
click at [55, 137] on span "Construction Phase Documents" at bounding box center [49, 140] width 72 height 20
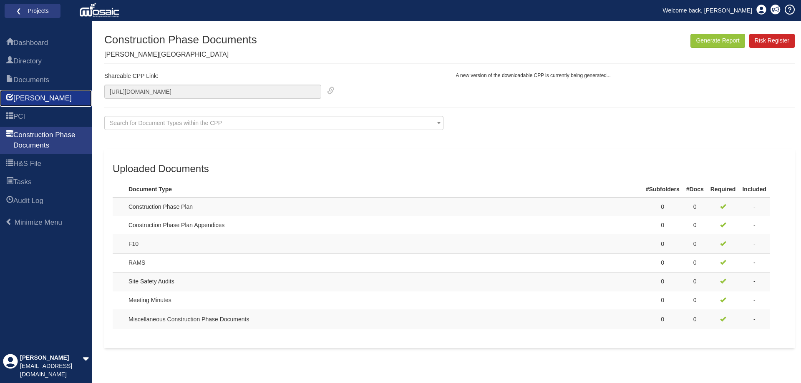
click at [39, 95] on link "[PERSON_NAME]" at bounding box center [46, 98] width 92 height 17
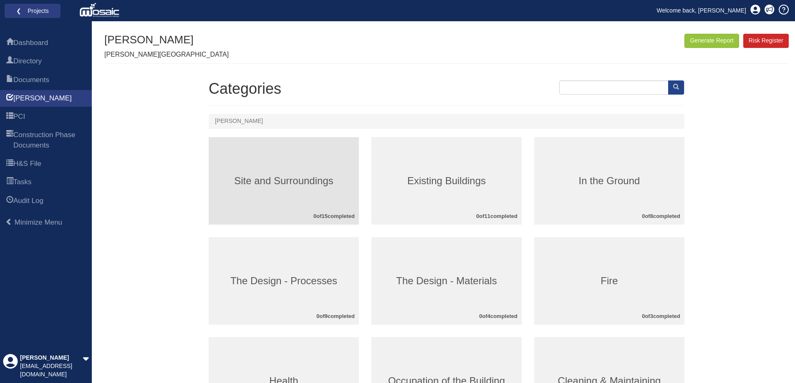
click at [276, 190] on div "Site and Surroundings 0 of 15 completed" at bounding box center [284, 181] width 150 height 88
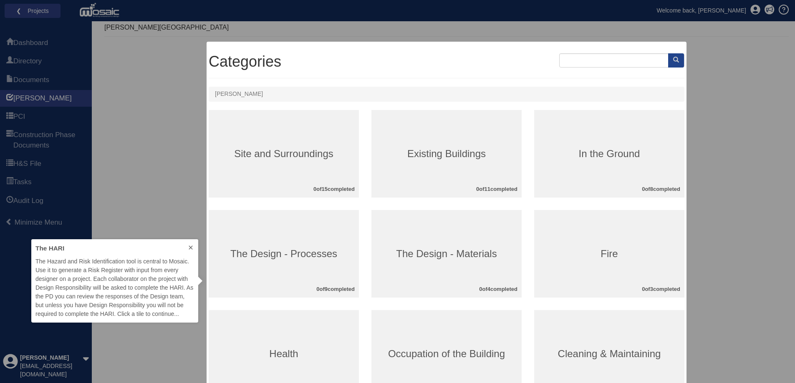
scroll to position [42, 0]
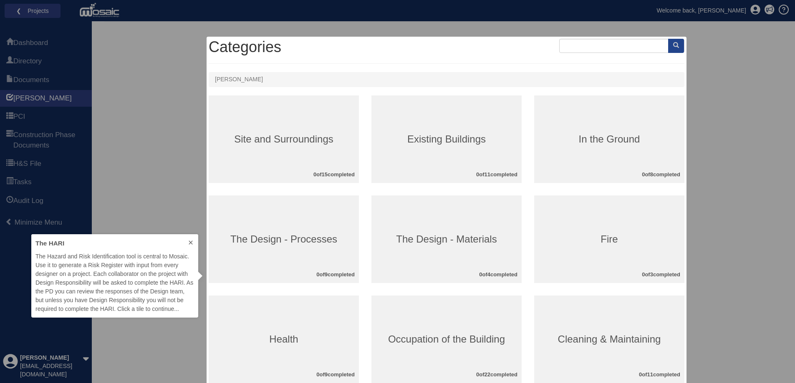
click at [302, 133] on div at bounding box center [447, 276] width 476 height 475
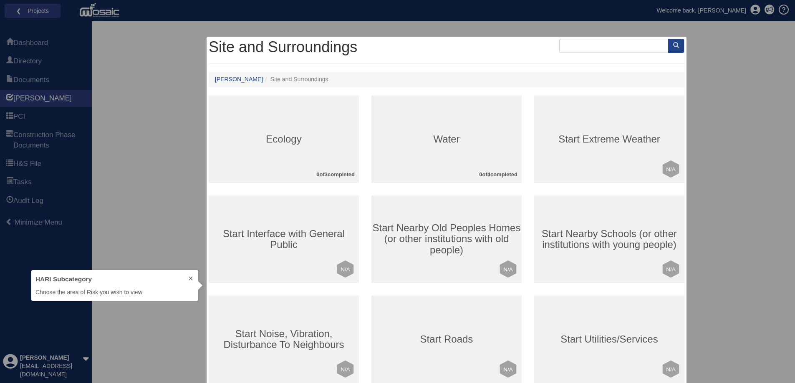
scroll to position [25, 161]
click at [326, 138] on div at bounding box center [447, 286] width 476 height 494
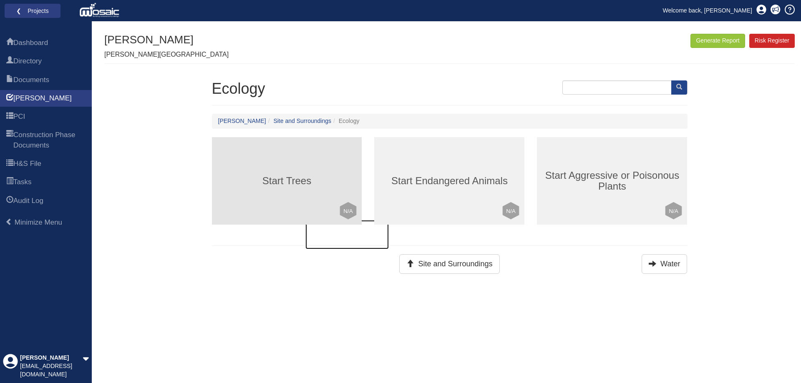
click at [296, 191] on div "Start Trees Click to mark this element as Not Applicable to your work package L…" at bounding box center [287, 181] width 150 height 88
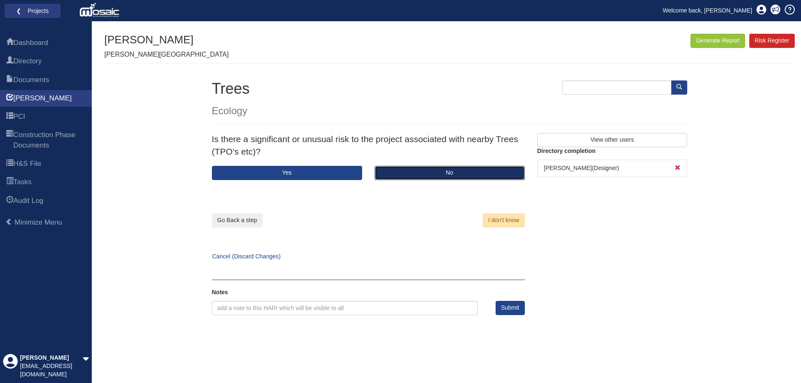
click at [431, 175] on button "No" at bounding box center [450, 173] width 150 height 14
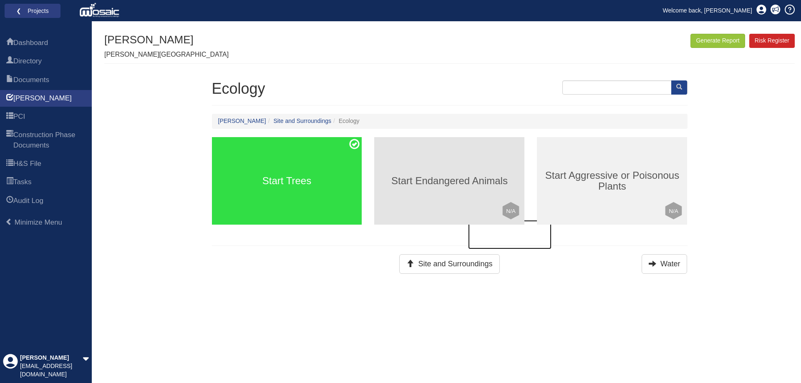
click at [408, 183] on h3 "Start Endangered Animals" at bounding box center [449, 181] width 150 height 11
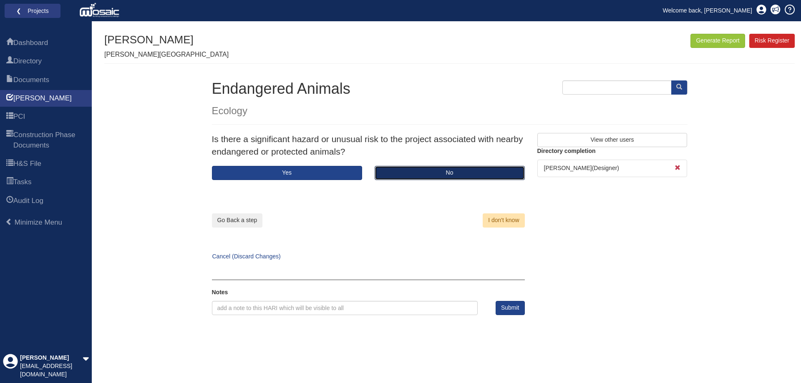
click at [418, 175] on button "No" at bounding box center [450, 173] width 150 height 14
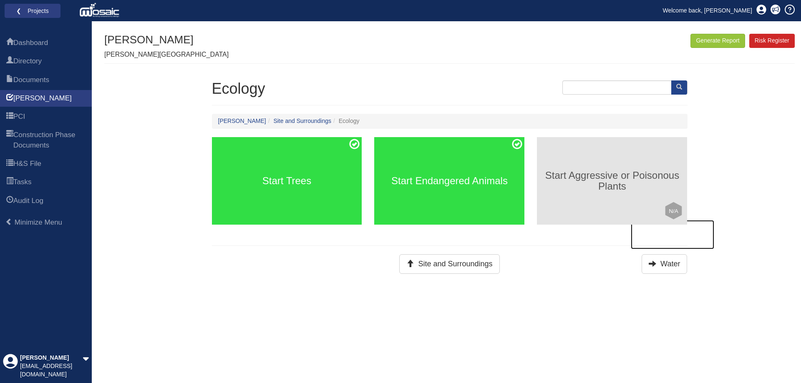
click at [635, 182] on h3 "Start Aggressive or Poisonous Plants" at bounding box center [612, 181] width 150 height 22
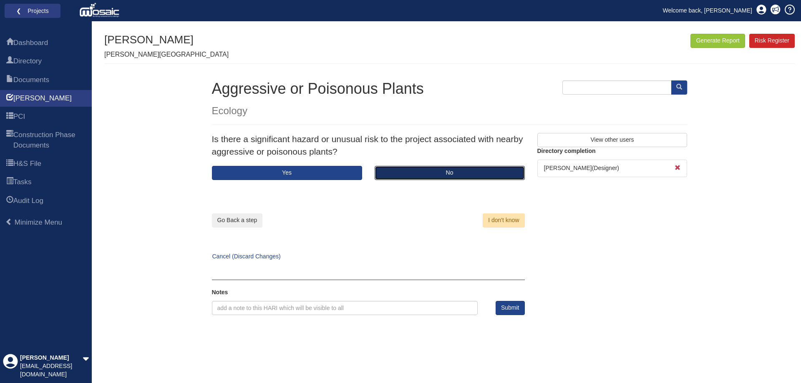
click at [450, 171] on button "No" at bounding box center [450, 173] width 150 height 14
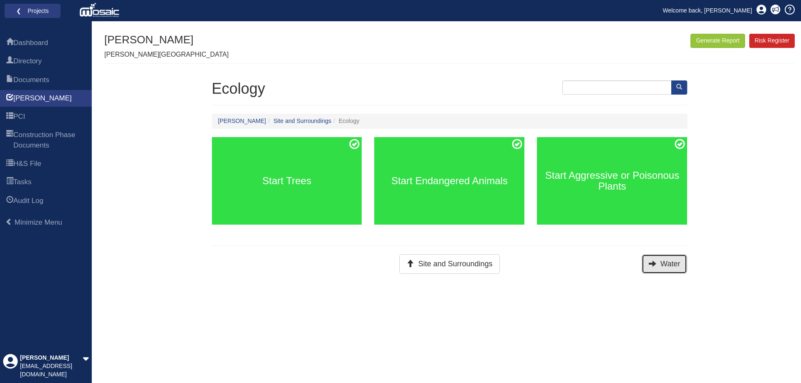
click at [665, 262] on button "Water" at bounding box center [664, 264] width 45 height 20
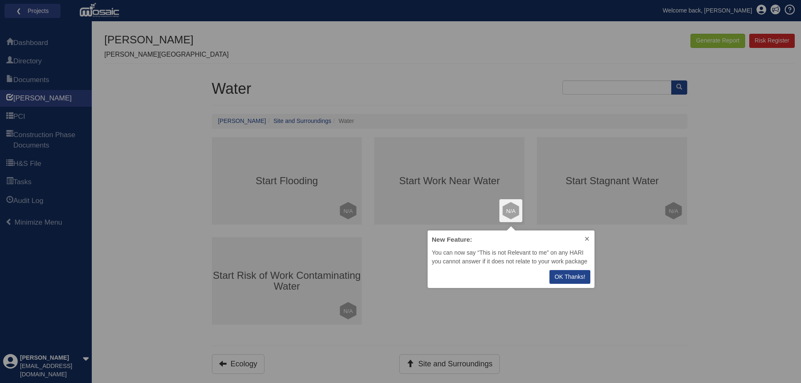
scroll to position [51, 161]
click at [571, 283] on button "OK Thanks!" at bounding box center [569, 277] width 41 height 14
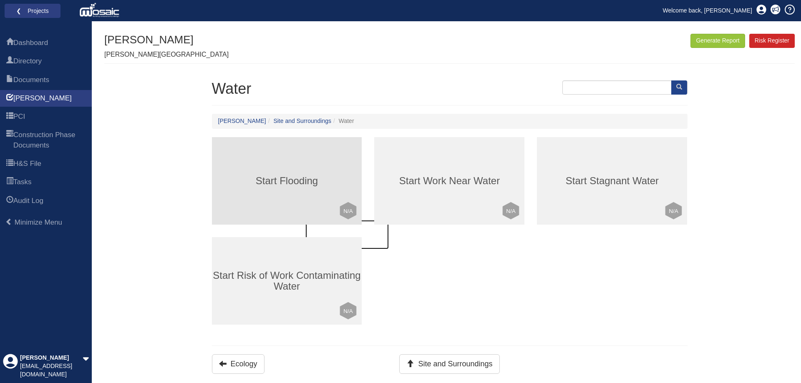
click at [256, 169] on div "Start Flooding Click to mark this element as Not Applicable to your work packag…" at bounding box center [287, 181] width 150 height 88
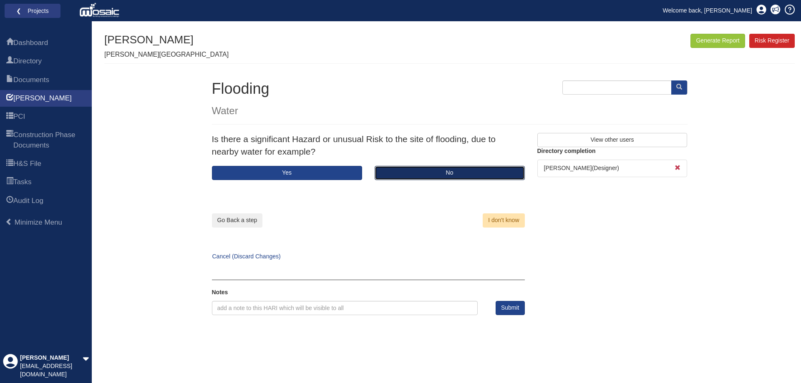
click at [430, 171] on button "No" at bounding box center [450, 173] width 150 height 14
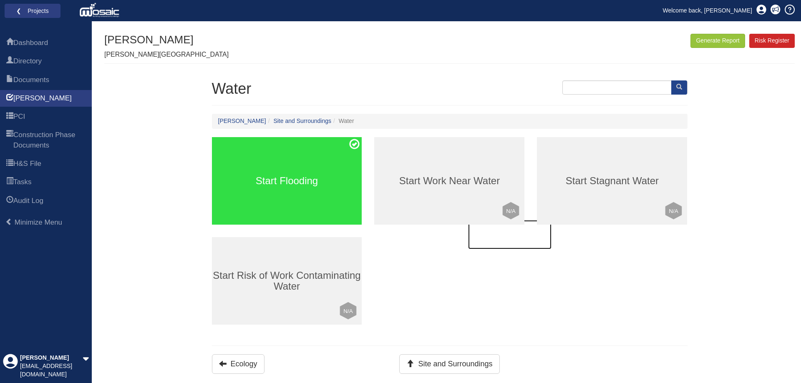
click at [430, 171] on div "Start Work Near Water Click to mark this element as Not Applicable to your work…" at bounding box center [449, 181] width 150 height 88
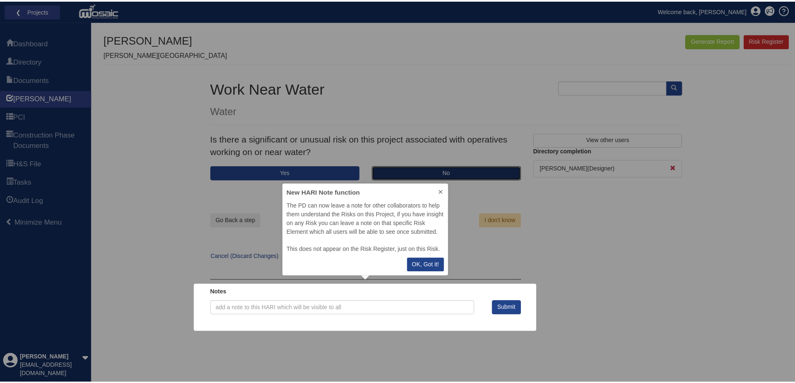
scroll to position [86, 161]
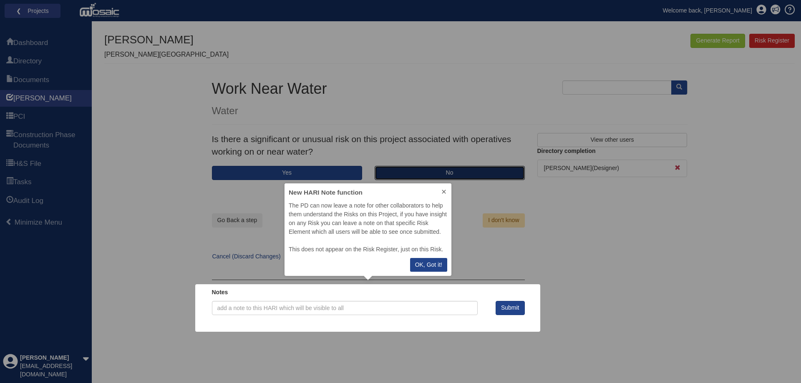
click at [430, 171] on button "No" at bounding box center [450, 173] width 150 height 14
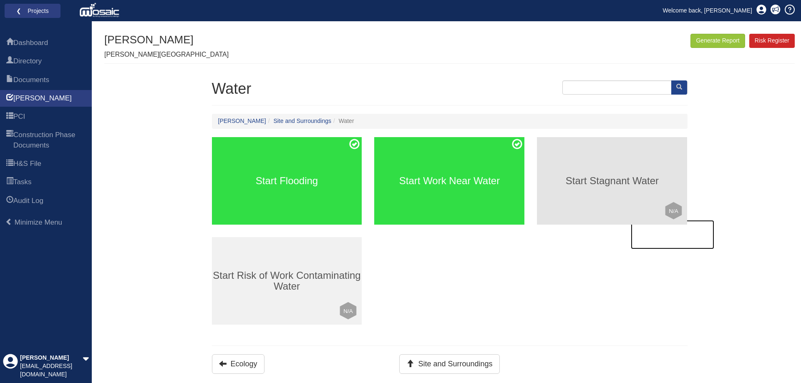
click at [620, 176] on h3 "Start Stagnant Water" at bounding box center [612, 181] width 150 height 11
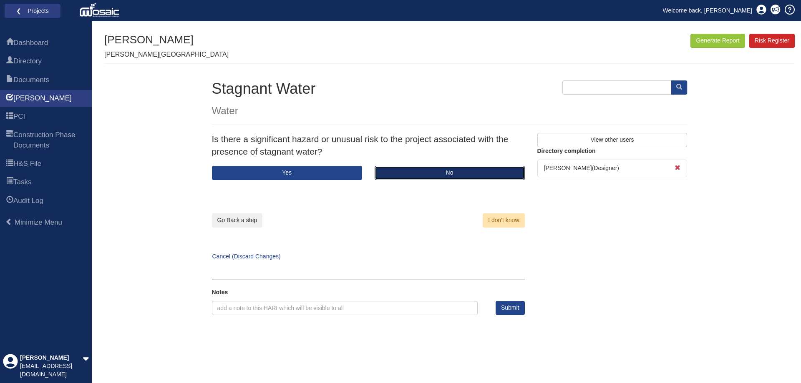
click at [422, 174] on button "No" at bounding box center [450, 173] width 150 height 14
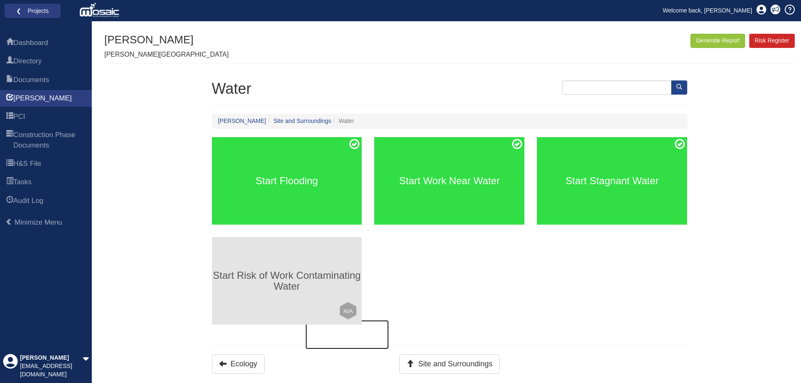
click at [267, 274] on h3 "Start Risk of Work Contaminating Water" at bounding box center [287, 281] width 150 height 22
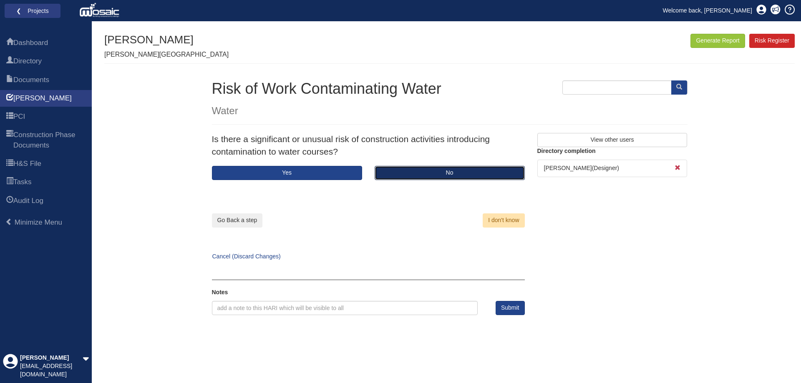
click at [413, 175] on button "No" at bounding box center [450, 173] width 150 height 14
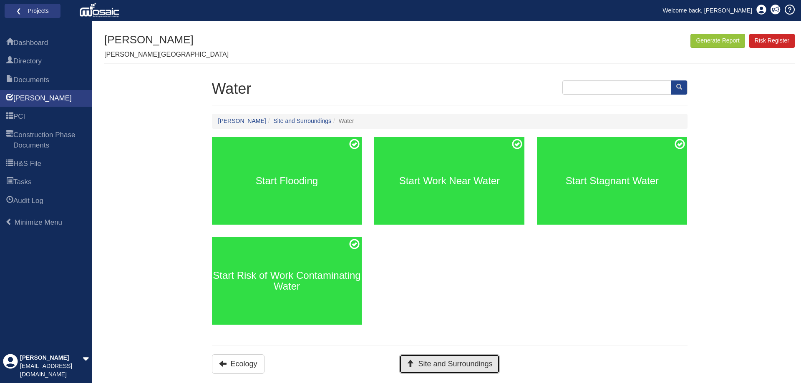
click at [443, 362] on button "Site and Surroundings" at bounding box center [449, 365] width 100 height 20
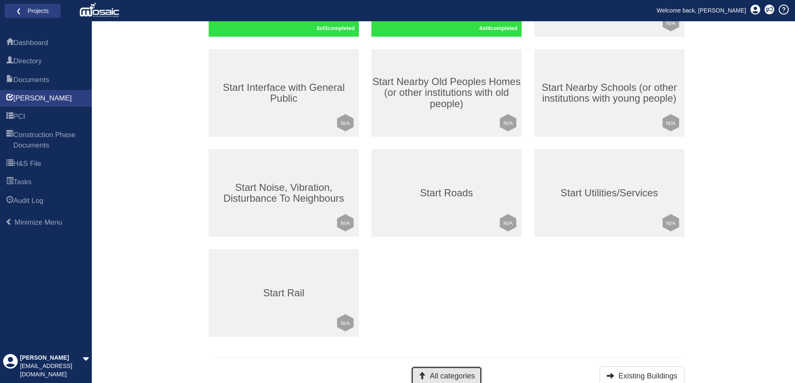
scroll to position [191, 0]
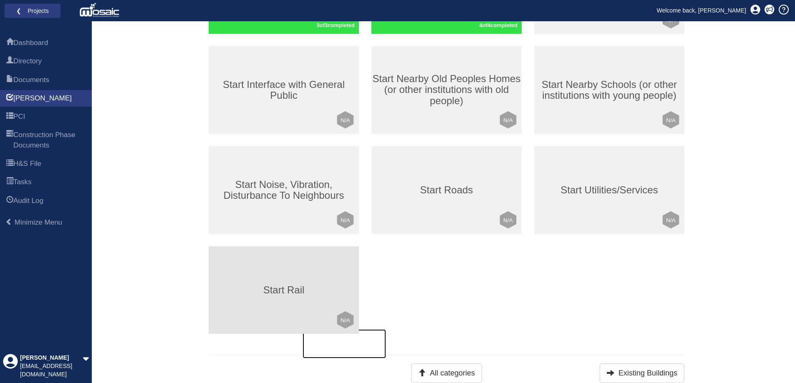
click at [292, 281] on div "Start Rail Click to mark this element as Not Applicable to your work package Le…" at bounding box center [284, 291] width 150 height 88
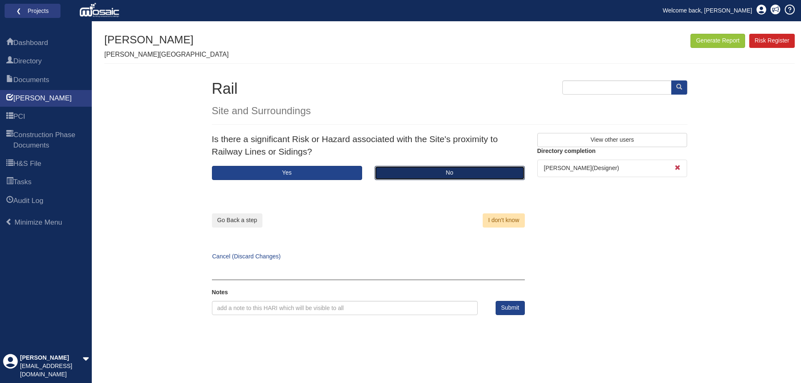
click at [455, 174] on button "No" at bounding box center [450, 173] width 150 height 14
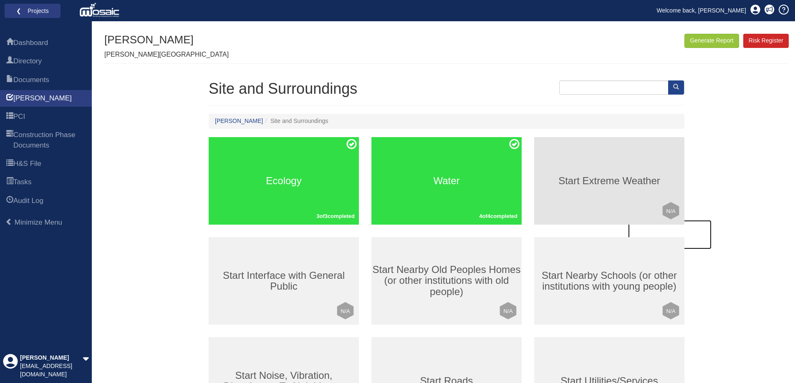
click at [575, 188] on div "Start Extreme Weather Click to mark this element as Not Applicable to your work…" at bounding box center [609, 181] width 150 height 88
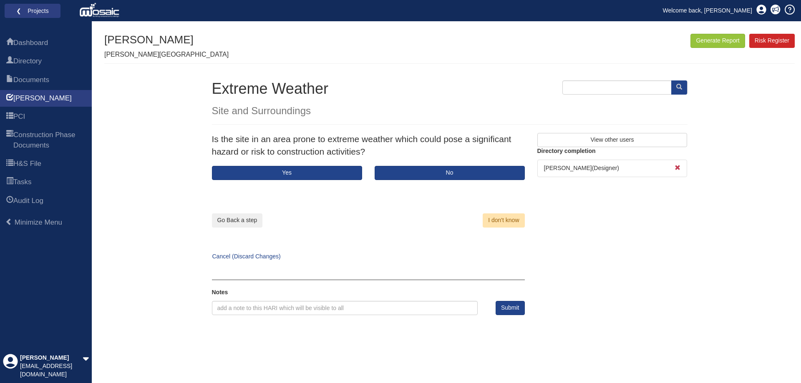
click at [445, 165] on div "Is the site in an area prone to extreme weather which could pose a significant …" at bounding box center [368, 149] width 325 height 33
click at [446, 170] on button "No" at bounding box center [450, 173] width 150 height 14
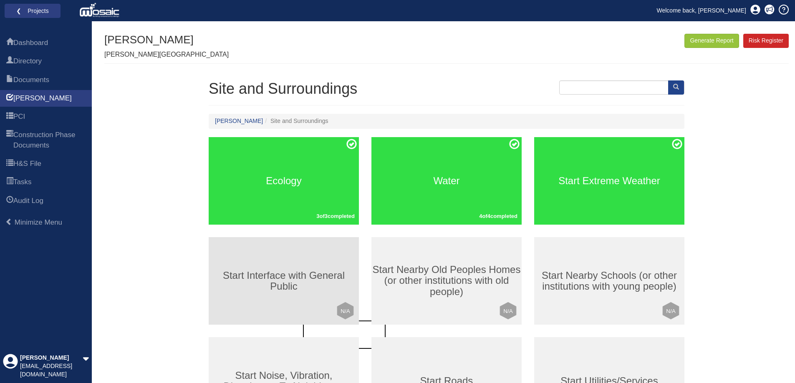
click at [262, 288] on h3 "Start Interface with General Public" at bounding box center [284, 281] width 150 height 22
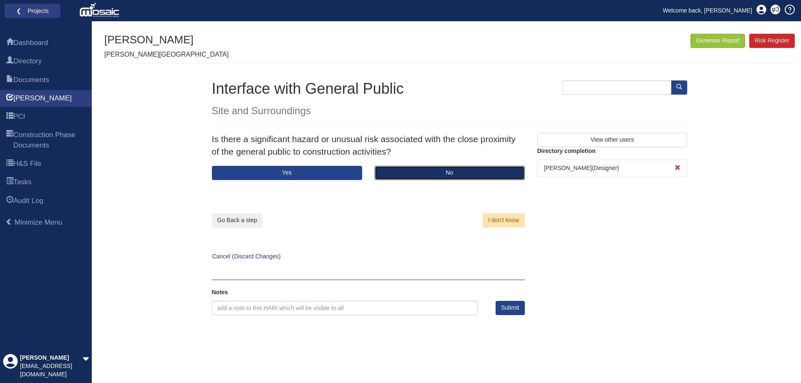
click at [439, 173] on button "No" at bounding box center [450, 173] width 150 height 14
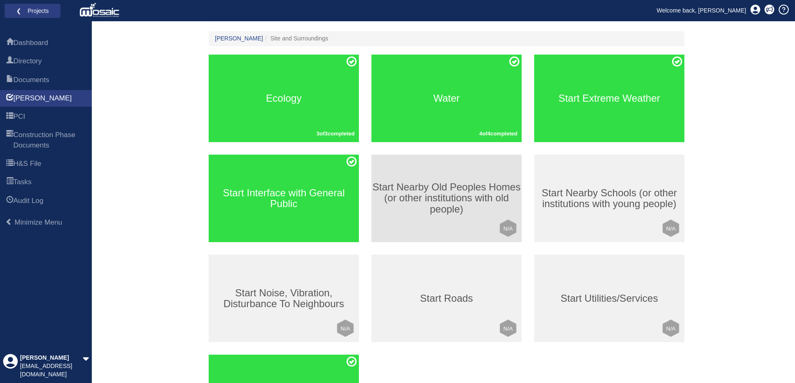
scroll to position [125, 0]
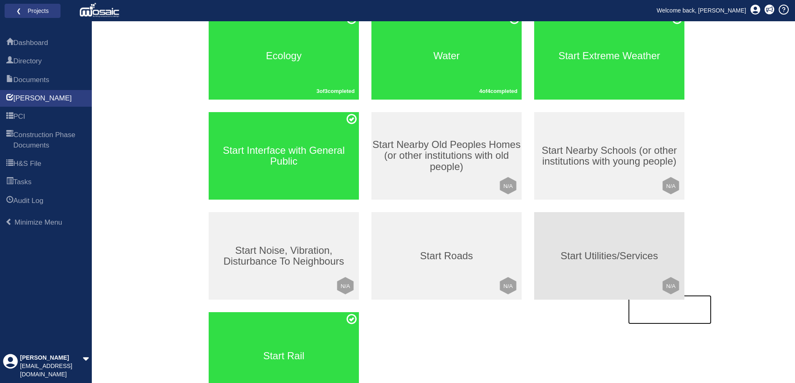
click at [607, 252] on h3 "Start Utilities/Services" at bounding box center [609, 256] width 150 height 11
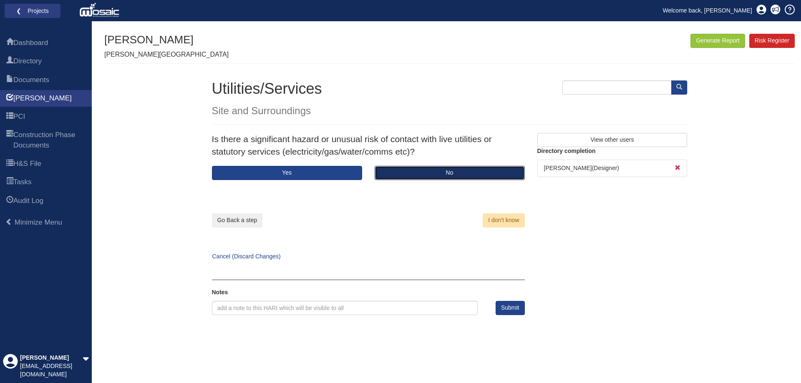
click at [415, 169] on button "No" at bounding box center [450, 173] width 150 height 14
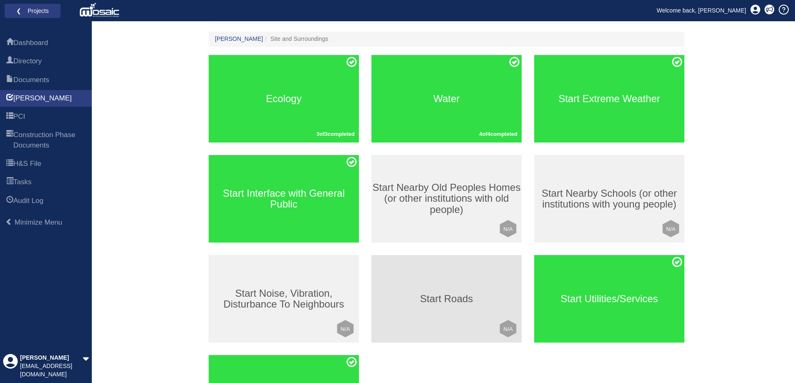
scroll to position [83, 0]
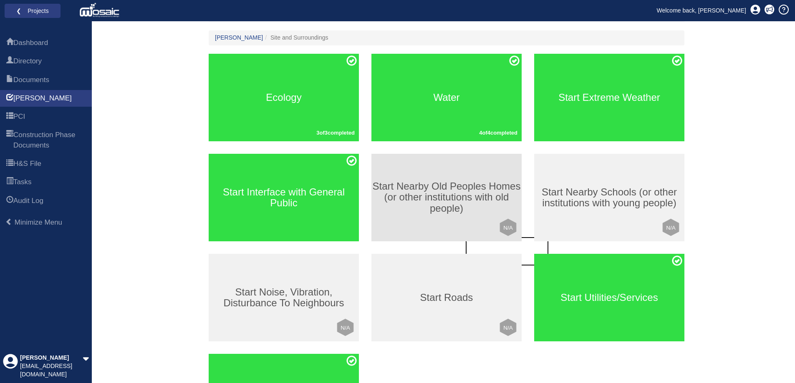
click at [430, 208] on h3 "Start Nearby Old Peoples Homes (or other institutions with old people)" at bounding box center [446, 197] width 150 height 33
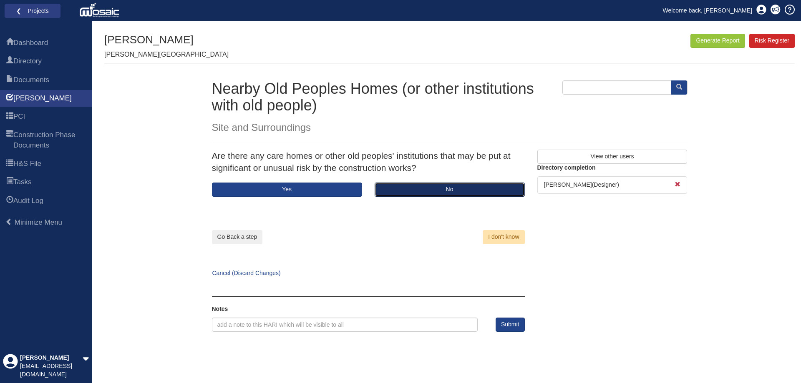
click at [438, 188] on button "No" at bounding box center [450, 190] width 150 height 14
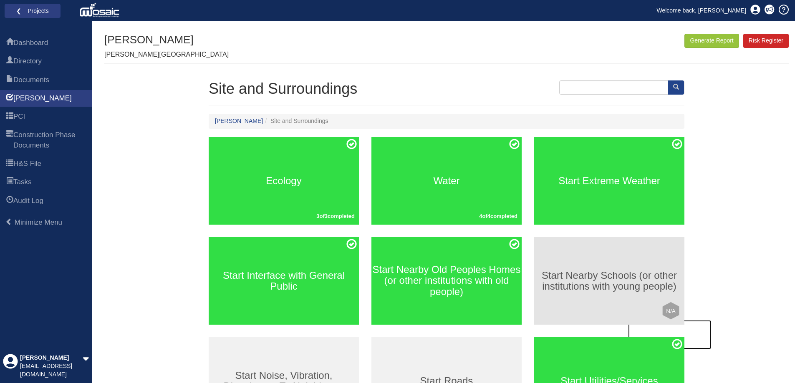
click at [559, 282] on h3 "Start Nearby Schools (or other institutions with young people)" at bounding box center [609, 281] width 150 height 22
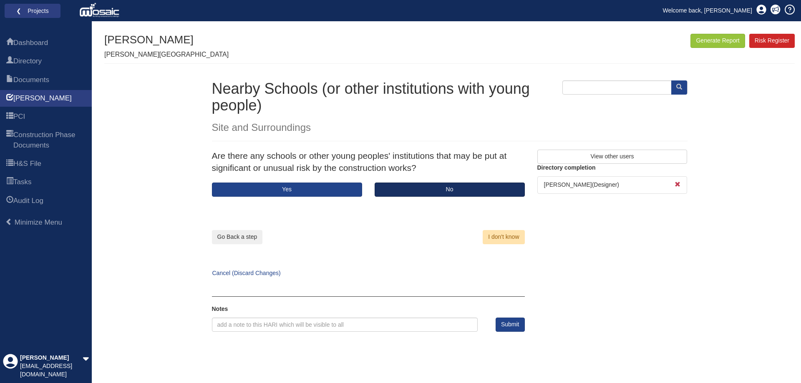
drag, startPoint x: 453, startPoint y: 181, endPoint x: 449, endPoint y: 185, distance: 6.2
click at [452, 181] on div "Are there any schools or other young peoples' institutions that may be put at s…" at bounding box center [368, 166] width 325 height 33
click at [446, 190] on button "No" at bounding box center [450, 190] width 150 height 14
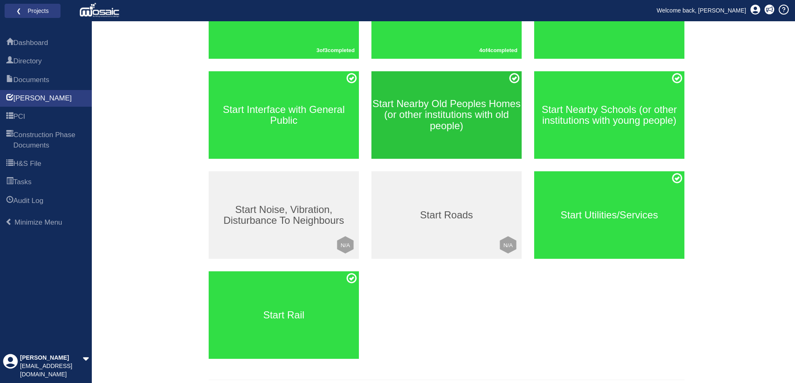
scroll to position [167, 0]
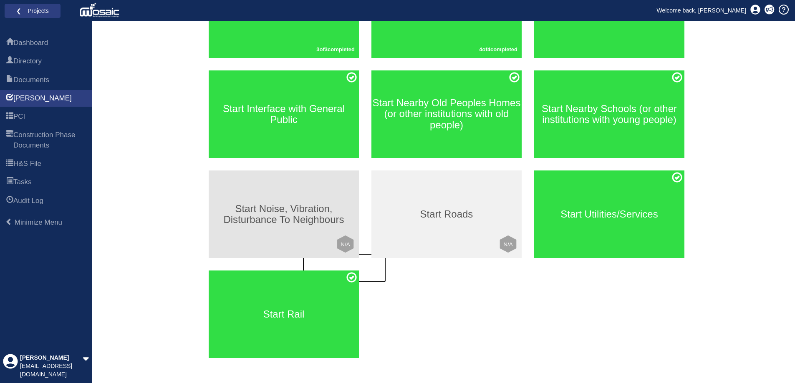
click at [282, 219] on h3 "Start Noise, Vibration, Disturbance To Neighbours" at bounding box center [284, 215] width 150 height 22
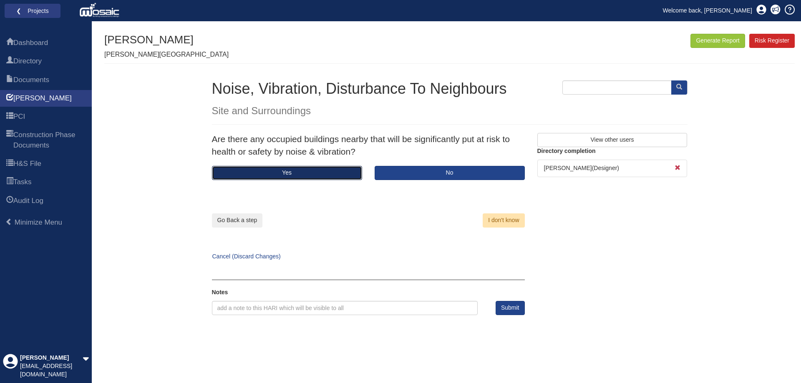
click at [294, 175] on button "Yes" at bounding box center [287, 173] width 150 height 14
click at [298, 172] on button "Yes" at bounding box center [287, 173] width 150 height 14
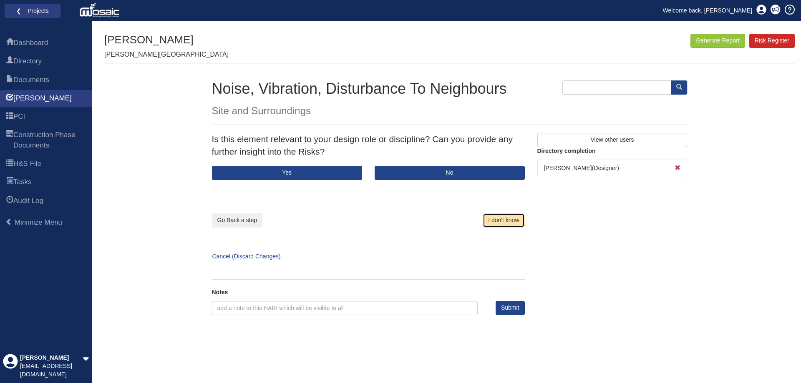
click at [495, 220] on button "I don't know" at bounding box center [504, 221] width 42 height 14
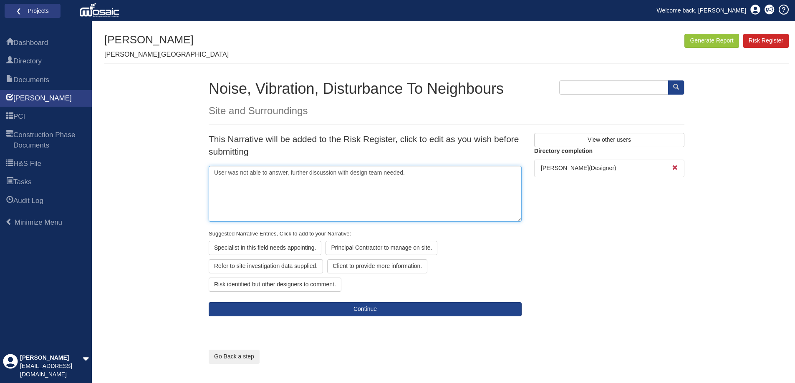
click at [342, 171] on textarea "User was not able to answer, further discussion with design team needed." at bounding box center [365, 194] width 313 height 56
click at [329, 170] on textarea "User was not able to answer, further discussion with design team needed." at bounding box center [365, 194] width 313 height 56
drag, startPoint x: 418, startPoint y: 177, endPoint x: 132, endPoint y: 206, distance: 287.6
click at [133, 207] on div "Generate Report Show All HARI Select "Yes" for All Eliminated included or "No" …" at bounding box center [446, 243] width 684 height 418
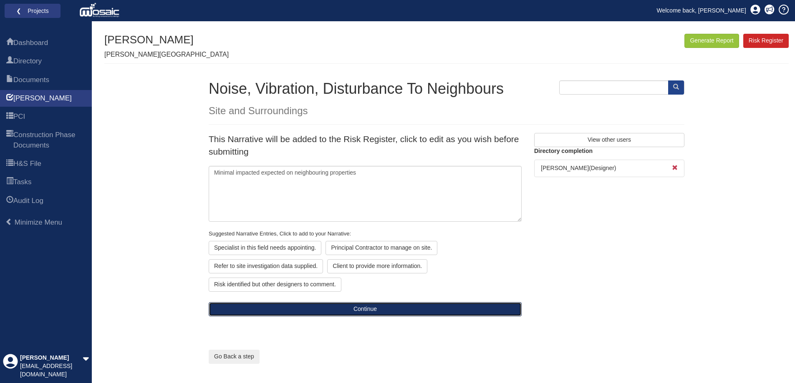
click at [392, 306] on button "Continue" at bounding box center [365, 309] width 313 height 14
click at [386, 307] on button "Continue" at bounding box center [365, 309] width 313 height 14
click at [391, 309] on button "Continue" at bounding box center [365, 309] width 313 height 14
click at [343, 308] on button "Continue" at bounding box center [365, 309] width 313 height 14
click at [366, 310] on button "Continue" at bounding box center [365, 309] width 313 height 14
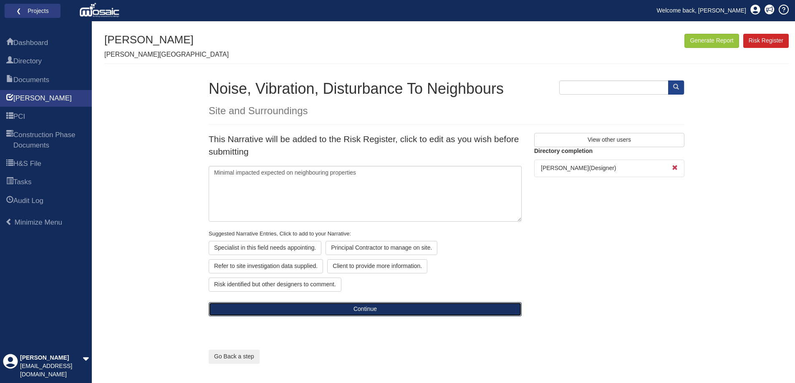
click at [366, 310] on button "Continue" at bounding box center [365, 309] width 313 height 14
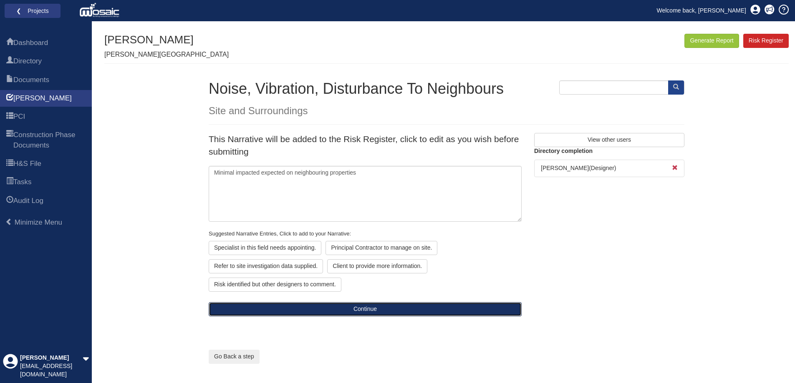
click at [366, 310] on button "Continue" at bounding box center [365, 309] width 313 height 14
click at [366, 309] on button "Continue" at bounding box center [365, 309] width 313 height 14
click at [367, 309] on button "Continue" at bounding box center [365, 309] width 313 height 14
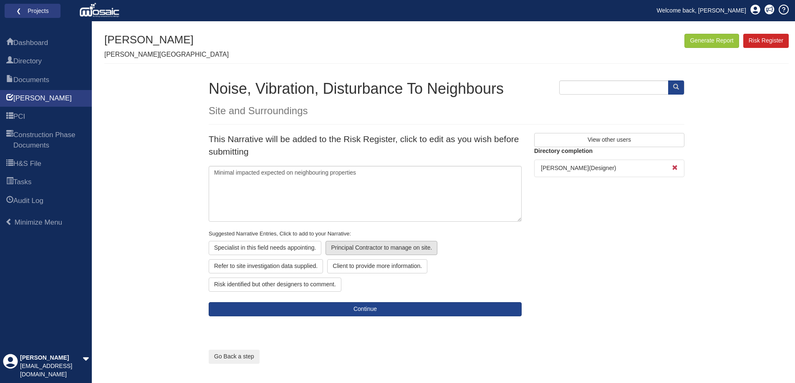
click at [396, 251] on div "Principal Contractor to manage on site." at bounding box center [381, 248] width 112 height 14
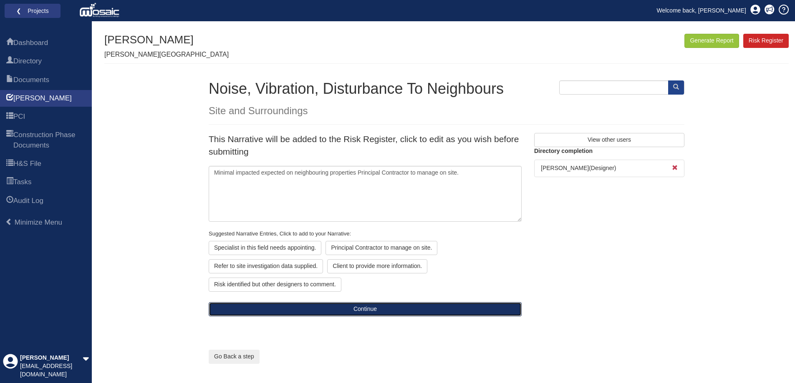
click at [362, 308] on button "Continue" at bounding box center [365, 309] width 313 height 14
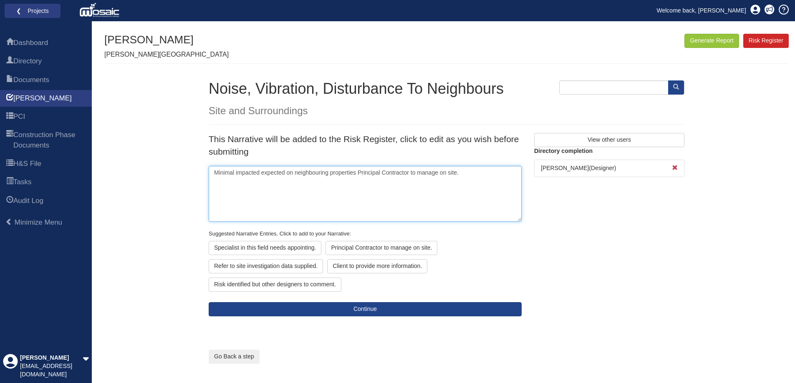
click at [355, 172] on textarea "Minimal impacted expected on neighbouring properties Principal Contractor to ma…" at bounding box center [365, 194] width 313 height 56
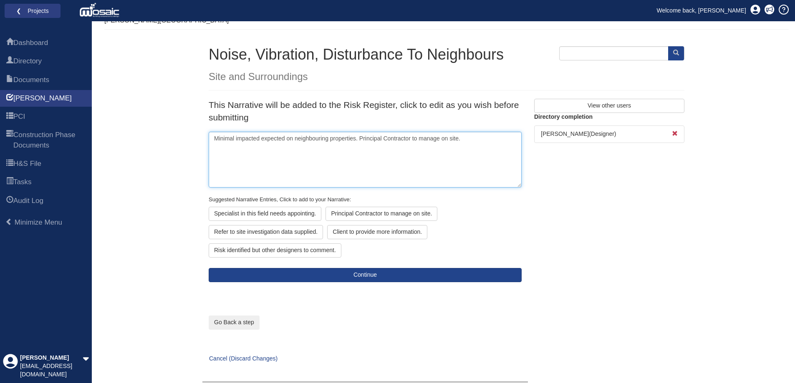
scroll to position [68, 0]
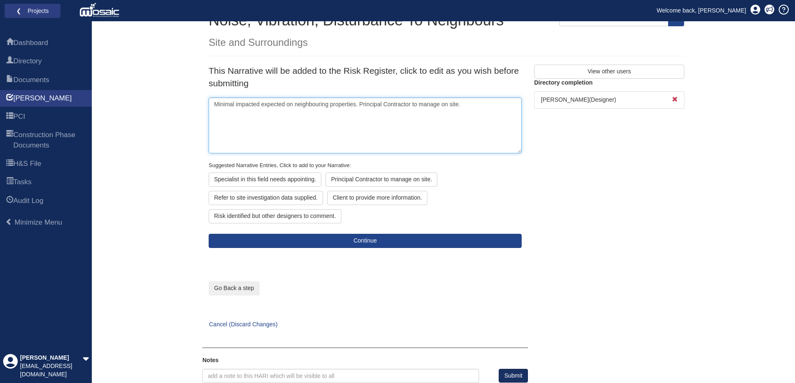
type textarea "Minimal impacted expected on neighbouring properties. Principal Contractor to m…"
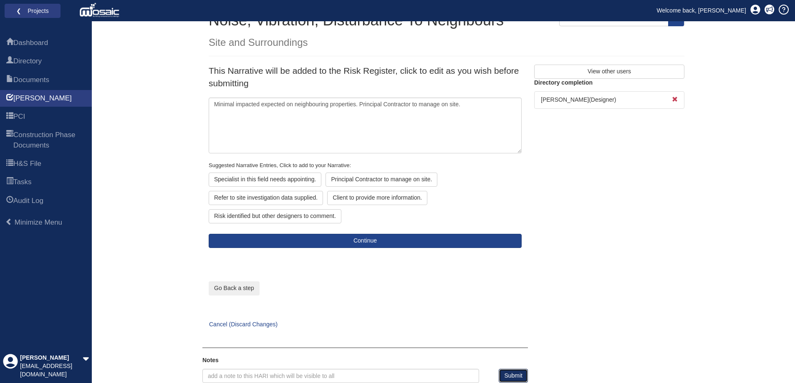
click at [513, 372] on button "Submit" at bounding box center [512, 376] width 29 height 14
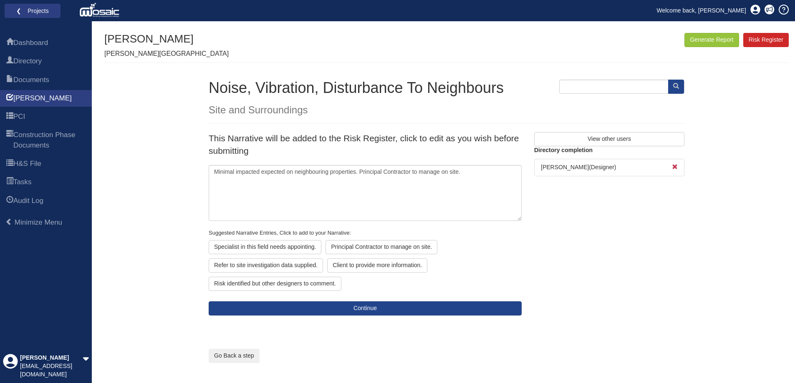
scroll to position [0, 0]
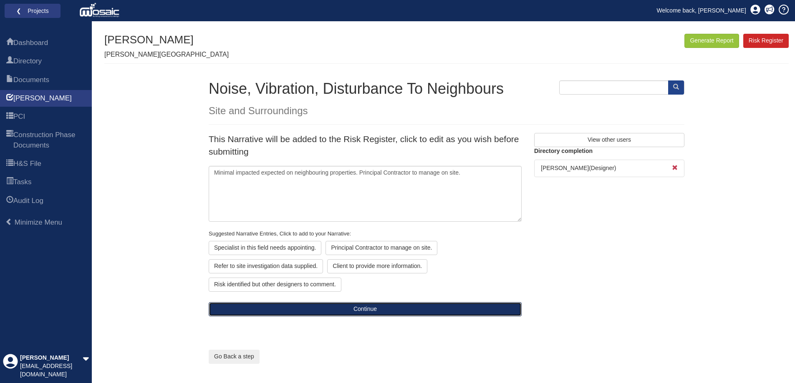
click at [351, 310] on button "Continue" at bounding box center [365, 309] width 313 height 14
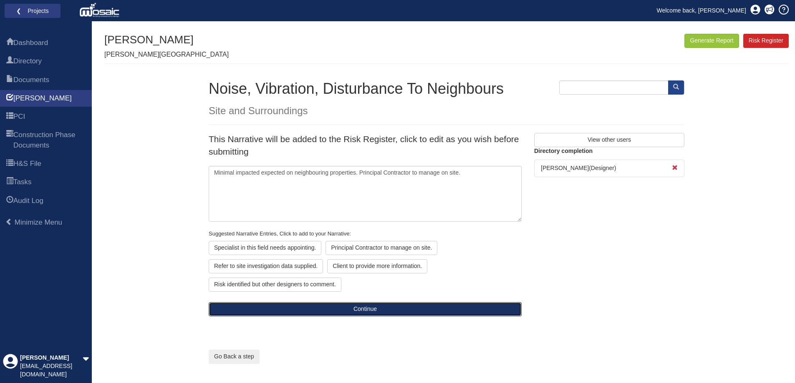
click at [351, 310] on button "Continue" at bounding box center [365, 309] width 313 height 14
click at [350, 306] on button "Continue" at bounding box center [365, 309] width 313 height 14
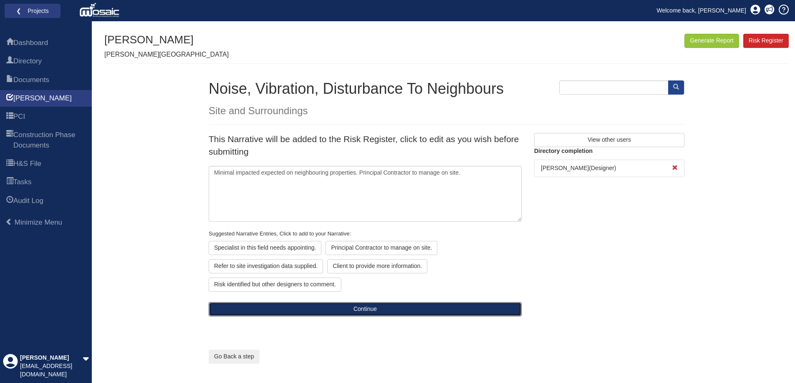
click at [350, 306] on button "Continue" at bounding box center [365, 309] width 313 height 14
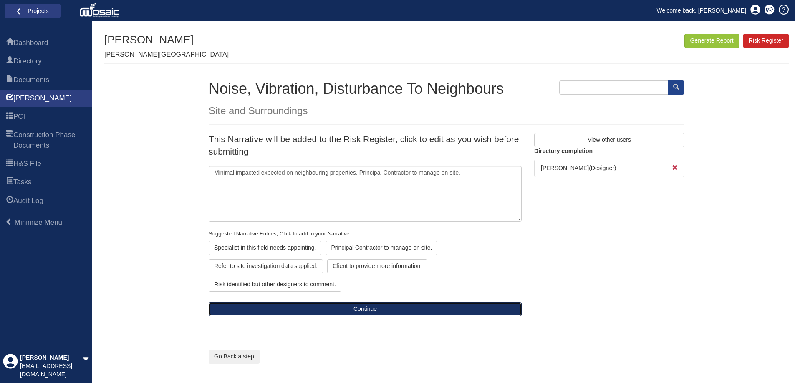
click at [350, 306] on button "Continue" at bounding box center [365, 309] width 313 height 14
click at [367, 310] on button "Continue" at bounding box center [365, 309] width 313 height 14
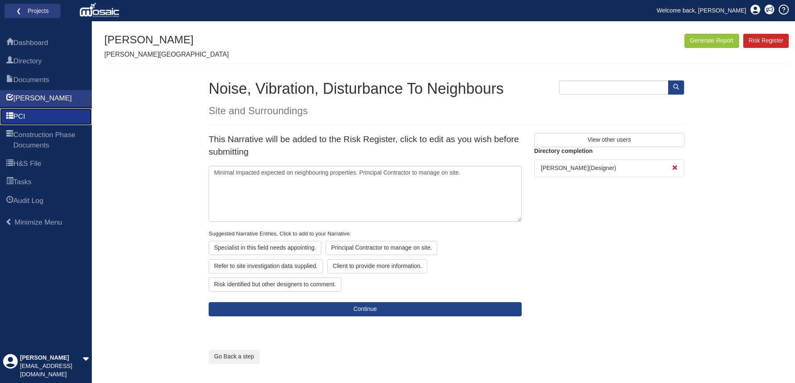
click at [12, 116] on span at bounding box center [9, 117] width 7 height 10
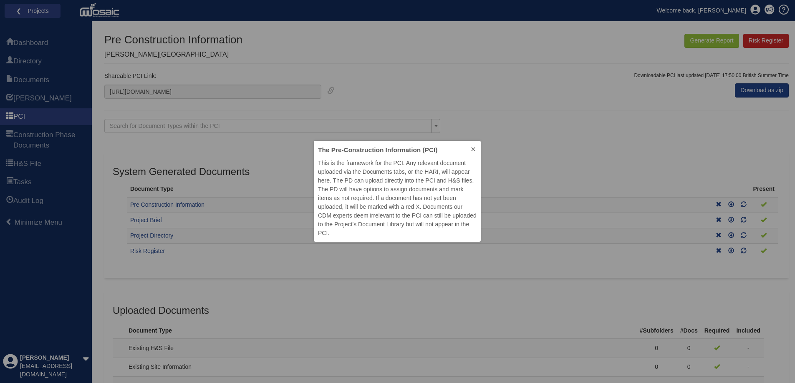
scroll to position [95, 161]
click at [474, 146] on icon at bounding box center [473, 149] width 7 height 7
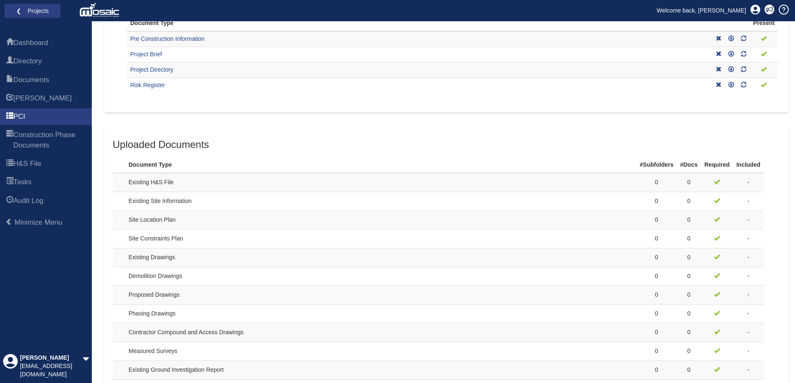
scroll to position [167, 0]
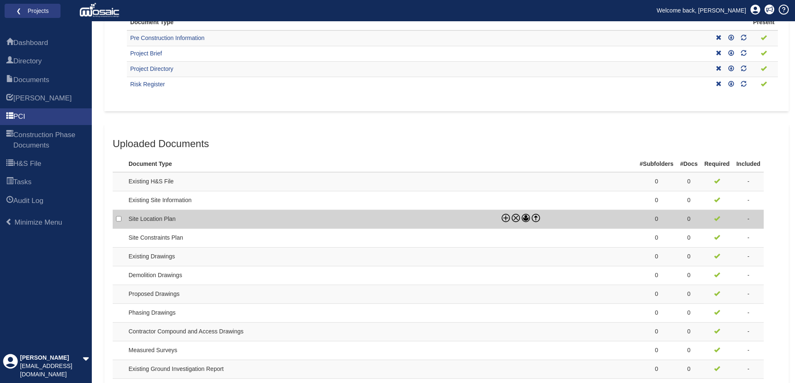
click at [159, 218] on td "Site Location Plan" at bounding box center [311, 219] width 373 height 19
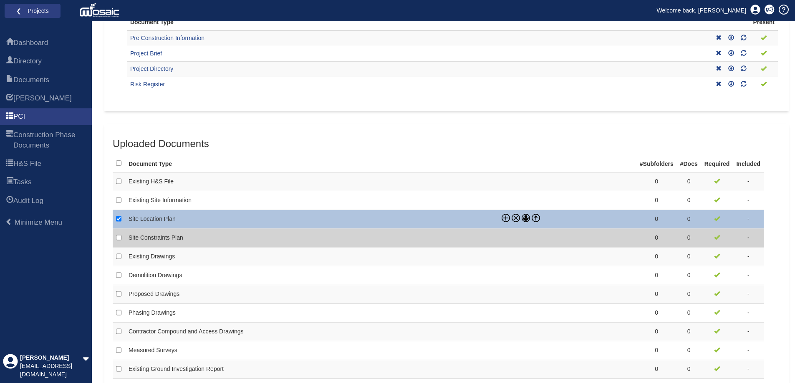
click at [219, 239] on td "Site Constraints Plan" at bounding box center [311, 238] width 373 height 19
checkbox input "false"
checkbox input "true"
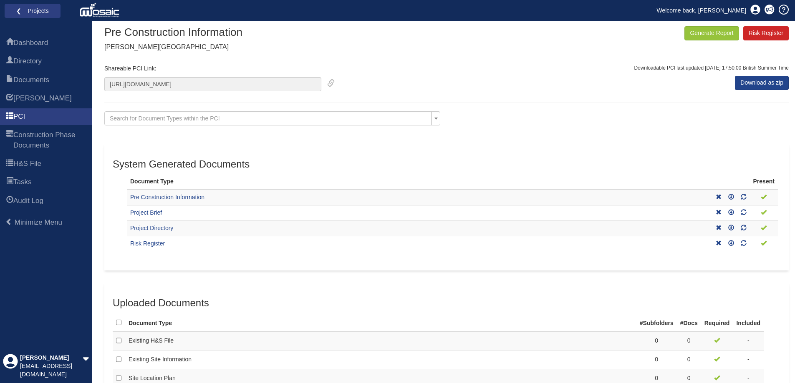
scroll to position [0, 0]
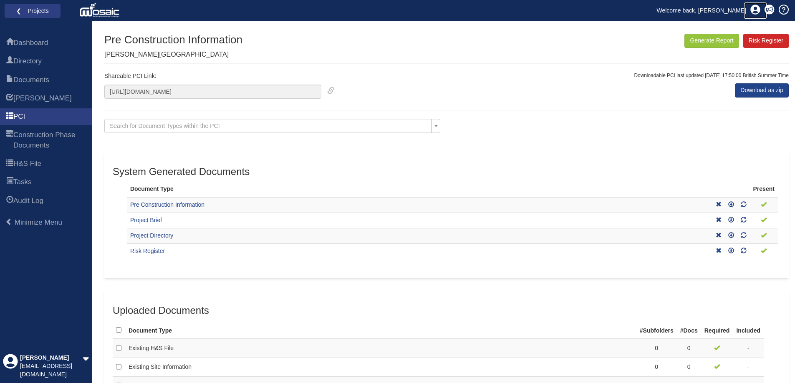
click at [755, 7] on icon at bounding box center [755, 10] width 10 height 10
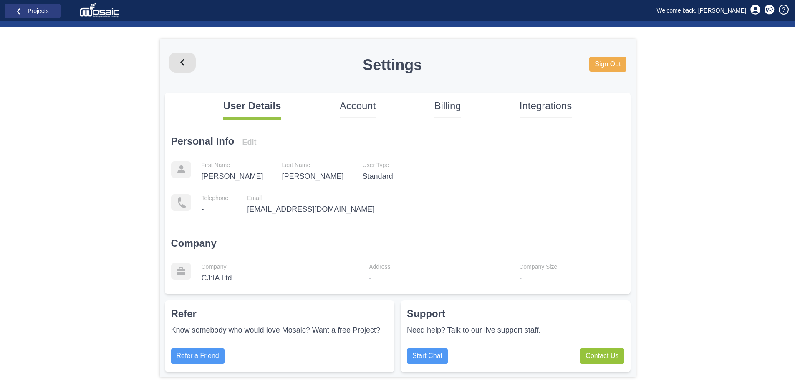
scroll to position [34, 0]
